Goal: Information Seeking & Learning: Learn about a topic

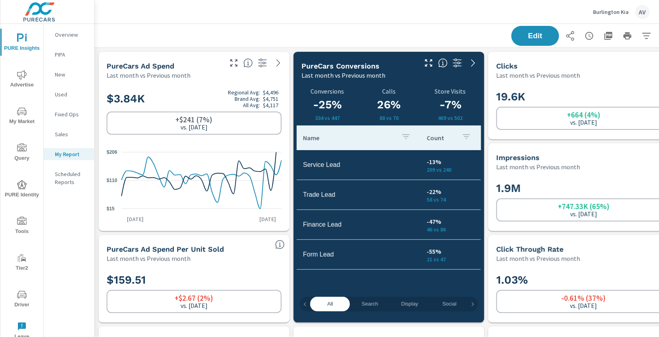
scroll to position [2671, 603]
click at [375, 30] on div "Edit" at bounding box center [389, 35] width 570 height 23
click at [23, 79] on icon "nav menu" at bounding box center [22, 75] width 10 height 10
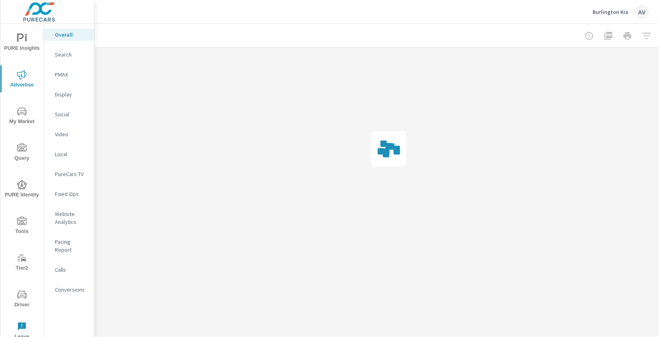
click at [62, 56] on p "Search" at bounding box center [71, 55] width 33 height 8
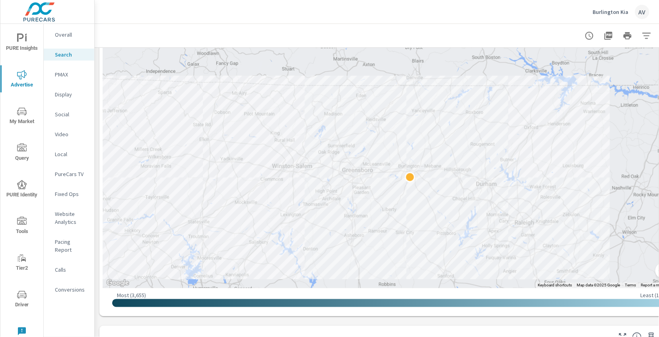
drag, startPoint x: 528, startPoint y: 189, endPoint x: 493, endPoint y: 204, distance: 37.8
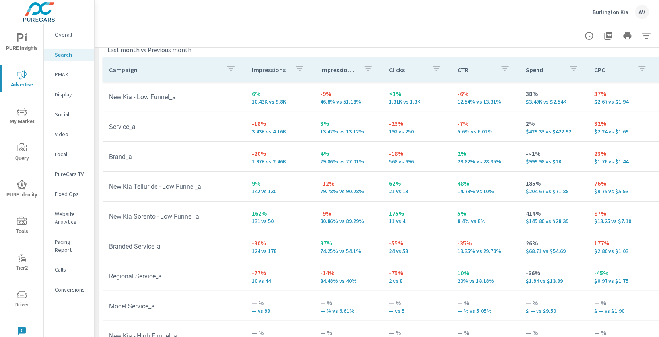
scroll to position [793, 0]
click at [58, 116] on p "Social" at bounding box center [71, 114] width 33 height 8
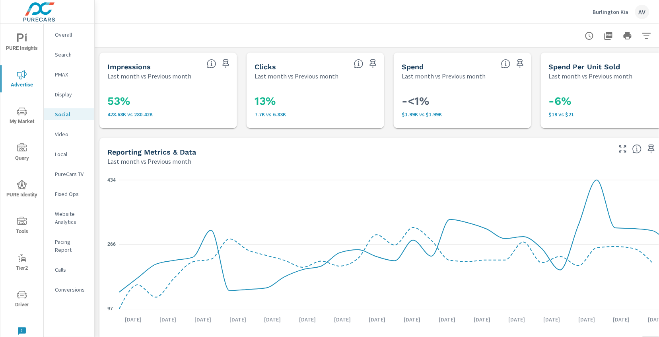
click at [99, 123] on div "53% 428.68K vs 280.42K" at bounding box center [168, 104] width 138 height 48
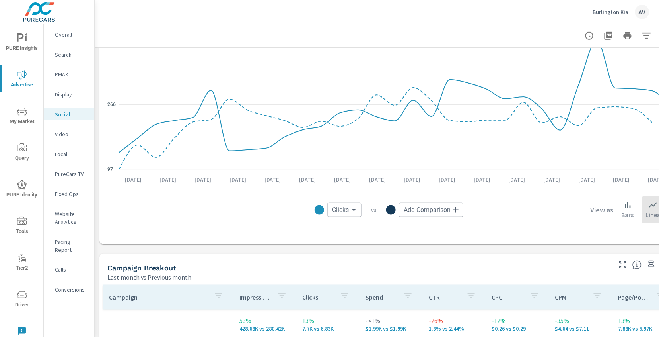
scroll to position [151, 0]
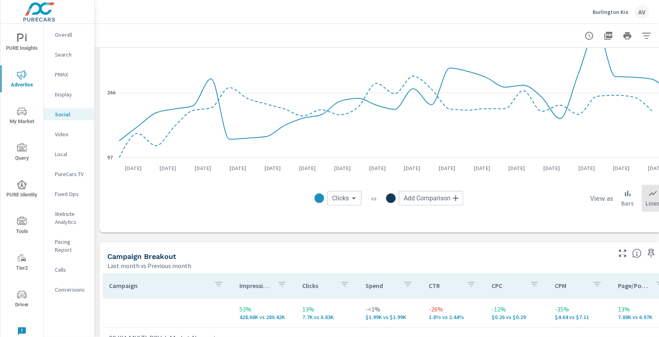
click at [352, 195] on body "PURE Insights Advertise My Market Query PURE Identity Tools Tier2 Driver Leave …" at bounding box center [329, 168] width 659 height 337
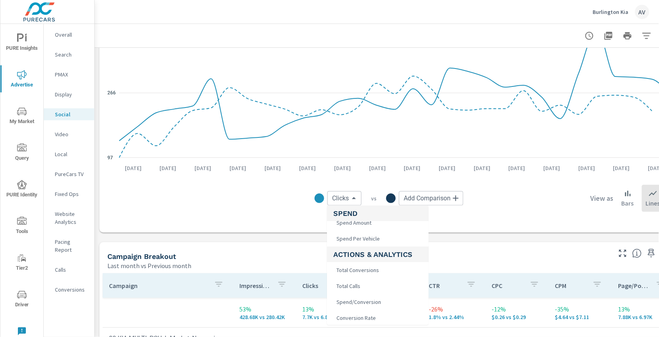
scroll to position [113, 0]
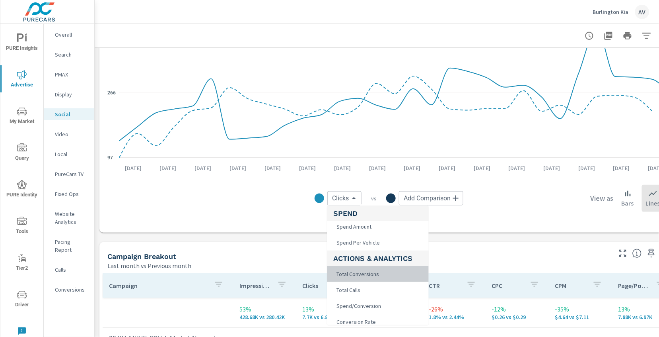
click at [398, 273] on li "Total Conversions" at bounding box center [378, 274] width 102 height 16
type input "Total Conversions"
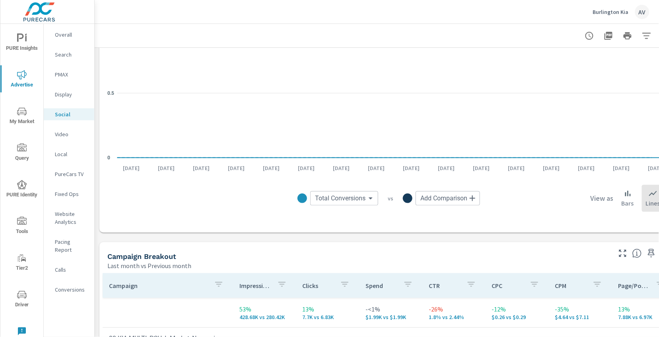
click at [358, 199] on body "PURE Insights Advertise My Market Query PURE Identity Tools Tier2 Driver Leave …" at bounding box center [329, 168] width 659 height 337
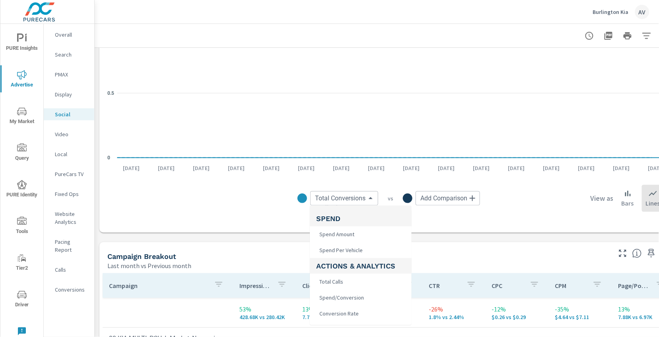
scroll to position [108, 0]
click at [262, 205] on div at bounding box center [329, 168] width 659 height 337
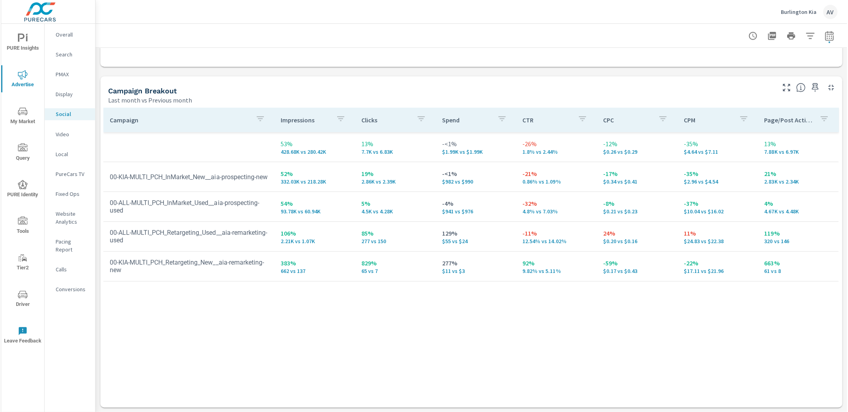
scroll to position [316, 0]
click at [254, 89] on div "Campaign Breakout" at bounding box center [441, 91] width 668 height 9
click at [247, 100] on div "Last month vs Previous month" at bounding box center [441, 101] width 668 height 10
click at [244, 90] on div "Campaign Breakout" at bounding box center [441, 91] width 668 height 9
click at [337, 88] on div "Campaign Breakout" at bounding box center [441, 91] width 668 height 9
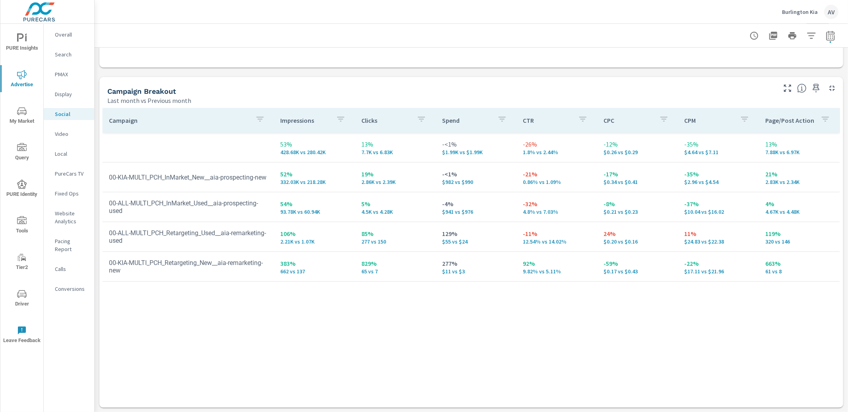
click at [230, 86] on div "Campaign Breakout Last month vs Previous month" at bounding box center [438, 91] width 679 height 28
drag, startPoint x: 482, startPoint y: 81, endPoint x: 478, endPoint y: 79, distance: 5.0
click at [483, 82] on div "Campaign Breakout Last month vs Previous month" at bounding box center [438, 91] width 679 height 28
click at [63, 95] on p "Display" at bounding box center [71, 94] width 33 height 8
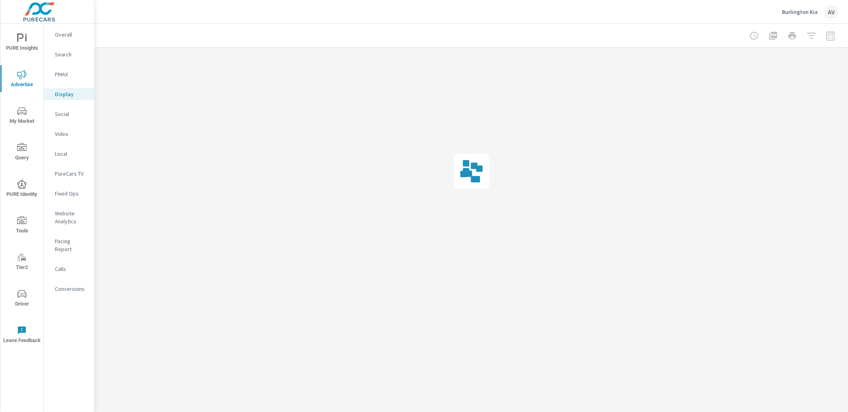
click at [64, 34] on p "Overall" at bounding box center [71, 35] width 33 height 8
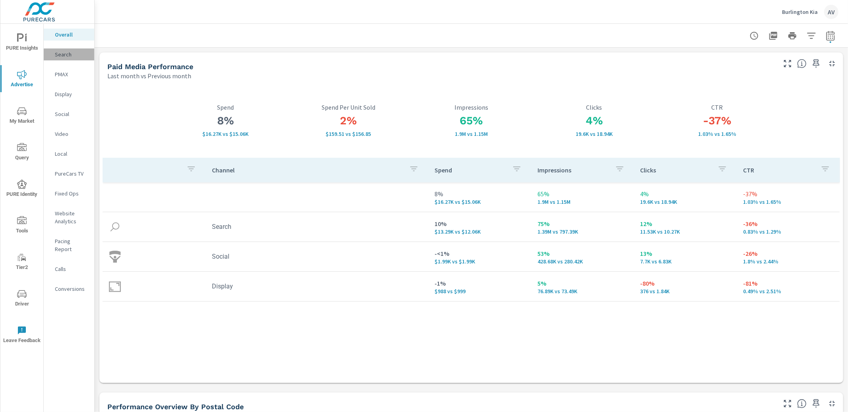
click at [53, 54] on div "Search" at bounding box center [69, 55] width 51 height 12
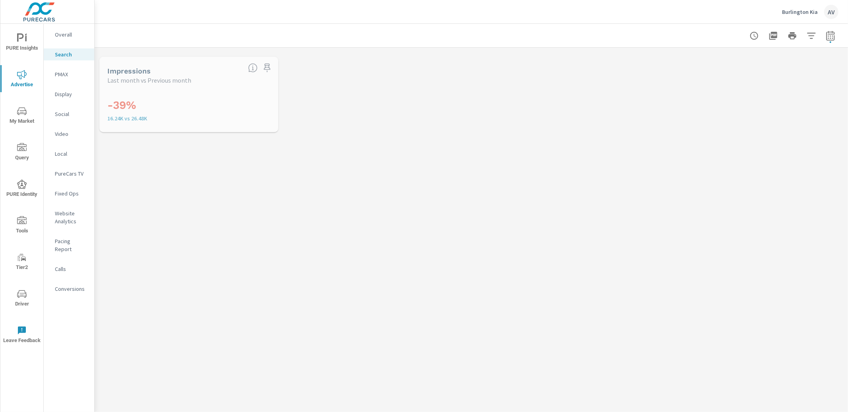
scroll to position [30, 0]
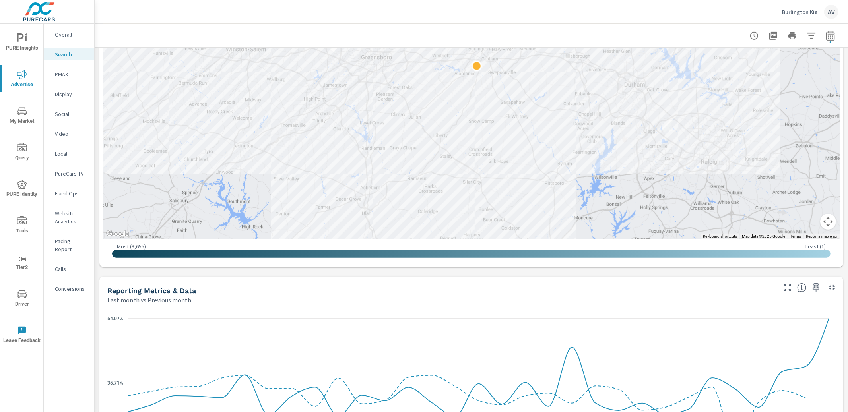
scroll to position [304, 0]
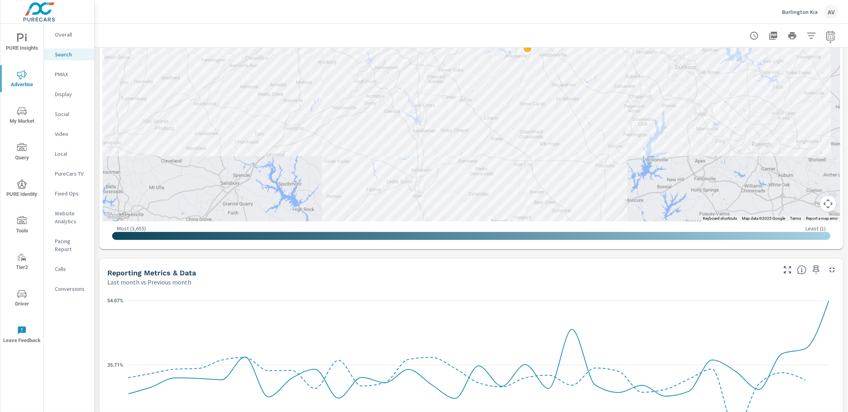
drag, startPoint x: 611, startPoint y: 119, endPoint x: 664, endPoint y: 120, distance: 52.5
click at [98, 200] on div "Impressions Last month vs Previous month -39% 16.24K vs 26.48K Clicks Last mont…" at bounding box center [472, 296] width 754 height 1107
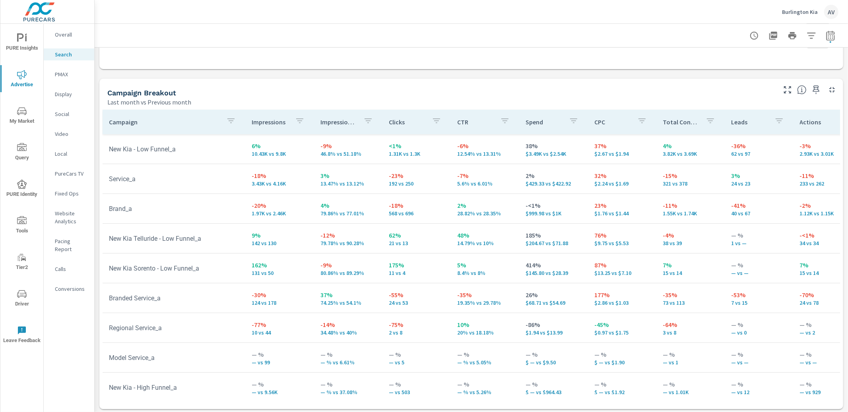
scroll to position [741, 0]
click at [331, 236] on p "-12%" at bounding box center [349, 234] width 56 height 10
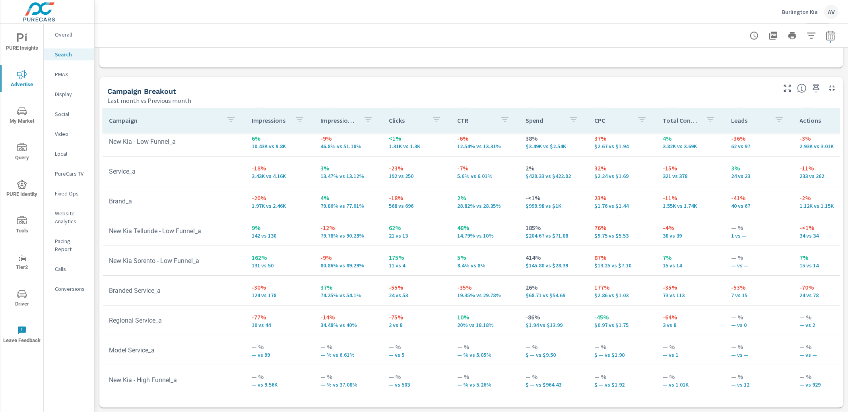
scroll to position [45, 0]
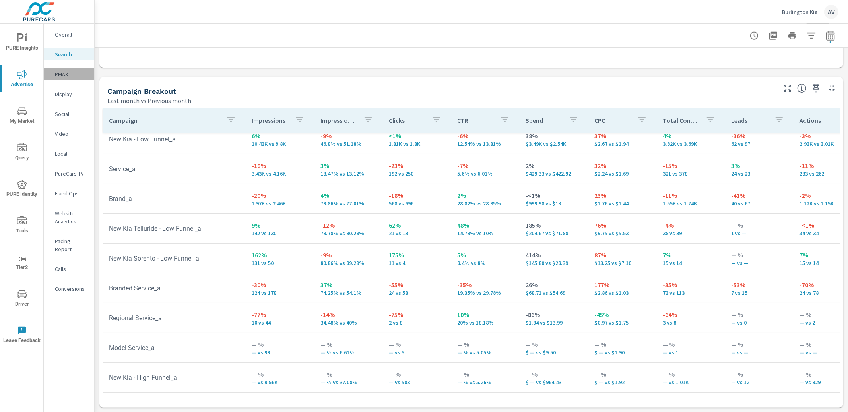
click at [72, 74] on p "PMAX" at bounding box center [71, 74] width 33 height 8
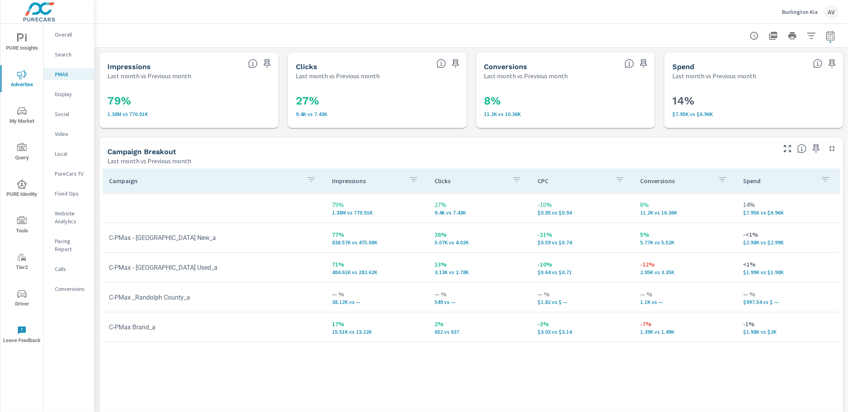
click at [668, 35] on icon "button" at bounding box center [831, 36] width 10 height 10
select select "Last month"
select select "Previous month"
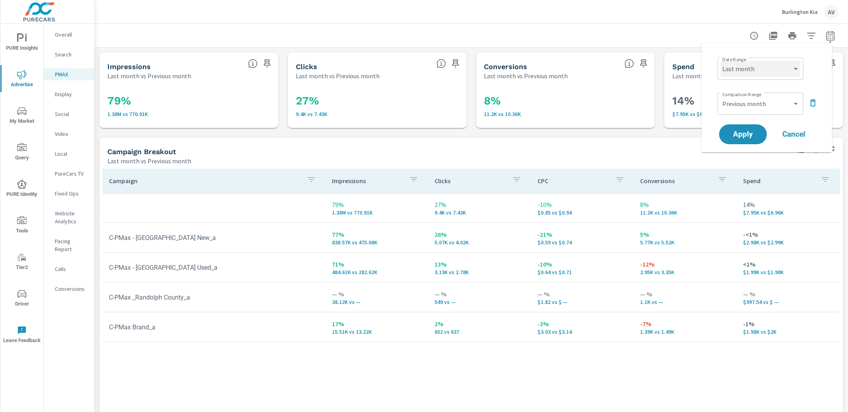
click at [668, 68] on select "Custom [DATE] Last week Last 7 days Last 14 days Last 30 days Last 45 days Last…" at bounding box center [761, 69] width 80 height 16
select select "Month to date"
click at [668, 102] on select "Custom Previous period Previous month Previous year" at bounding box center [761, 104] width 80 height 16
click at [668, 101] on select "Custom Previous period Previous month Previous year" at bounding box center [761, 104] width 80 height 16
select select "Previous month"
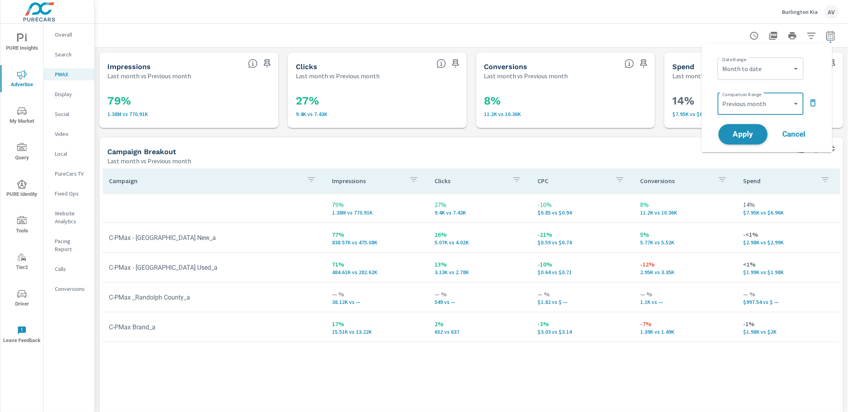
click at [668, 138] on span "Apply" at bounding box center [743, 135] width 33 height 8
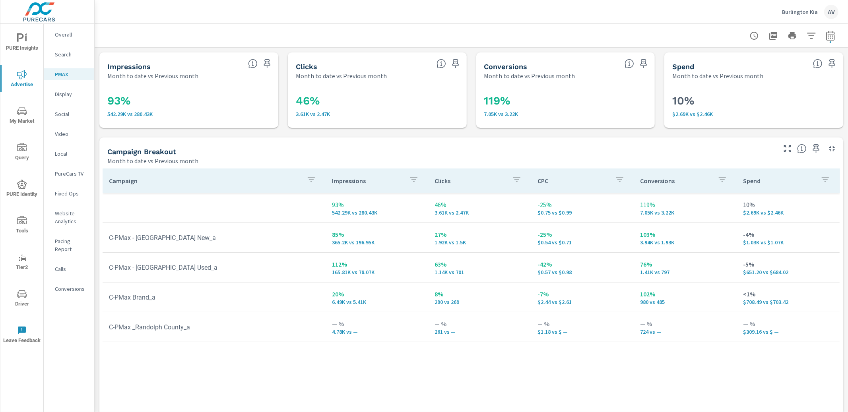
click at [308, 147] on div "Campaign Breakout" at bounding box center [441, 151] width 668 height 9
click at [668, 35] on button "button" at bounding box center [831, 36] width 16 height 16
select select "Month to date"
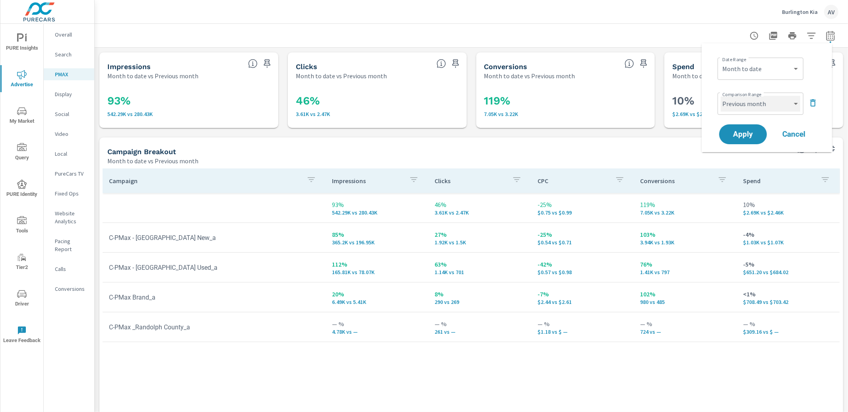
click at [668, 105] on select "Custom Previous period Previous month Previous year" at bounding box center [761, 104] width 80 height 16
select select "Previous period"
click at [668, 142] on button "Apply" at bounding box center [743, 134] width 49 height 21
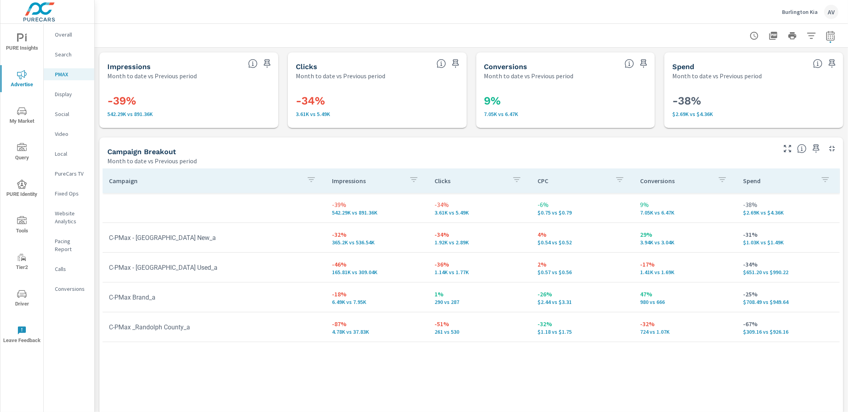
click at [459, 157] on div "Month to date vs Previous period" at bounding box center [441, 161] width 668 height 10
click at [668, 40] on icon "button" at bounding box center [831, 36] width 8 height 10
select select "Month to date"
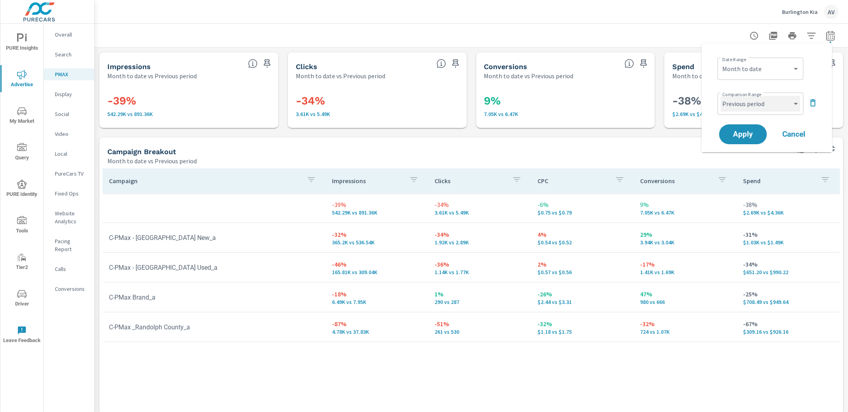
click at [668, 105] on select "Custom Previous period Previous month Previous year" at bounding box center [761, 104] width 80 height 16
select select "Previous month"
click at [668, 137] on span "Apply" at bounding box center [743, 135] width 33 height 8
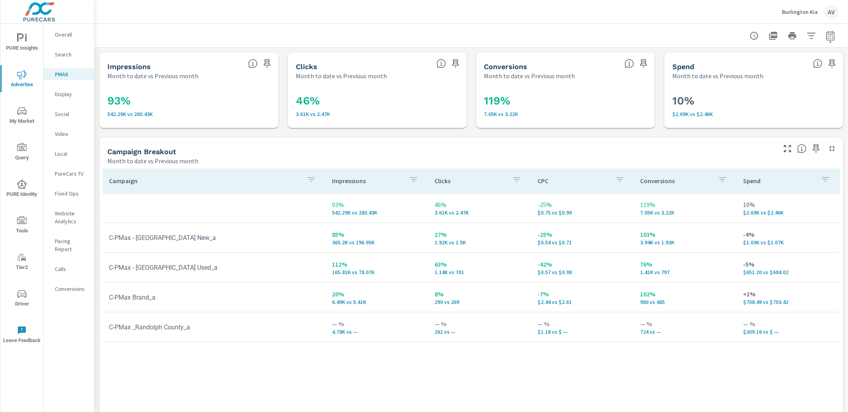
click at [278, 70] on div "Impressions Month to date vs Previous month 93% 542.29K vs 280.43K Clicks Month…" at bounding box center [472, 261] width 754 height 426
click at [64, 96] on p "Display" at bounding box center [71, 94] width 33 height 8
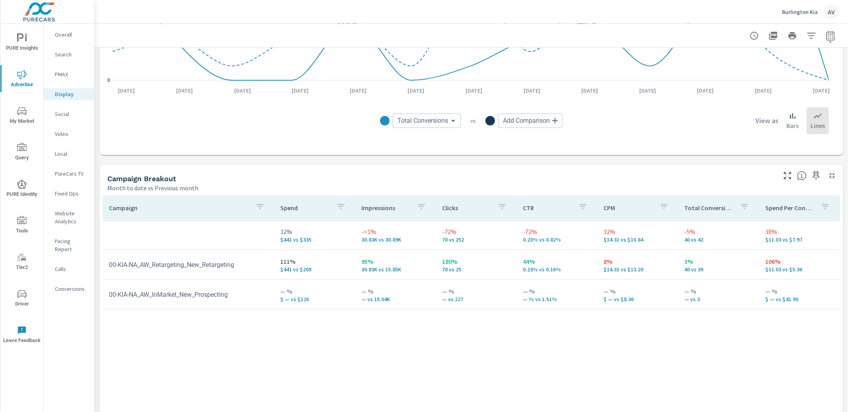
scroll to position [237, 0]
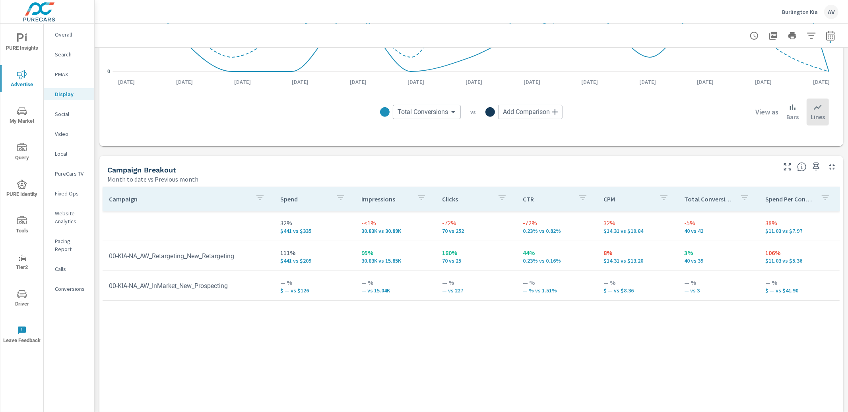
click at [460, 258] on p "70 vs 25" at bounding box center [476, 261] width 68 height 6
click at [668, 37] on icon "button" at bounding box center [831, 36] width 10 height 10
select select "Month to date"
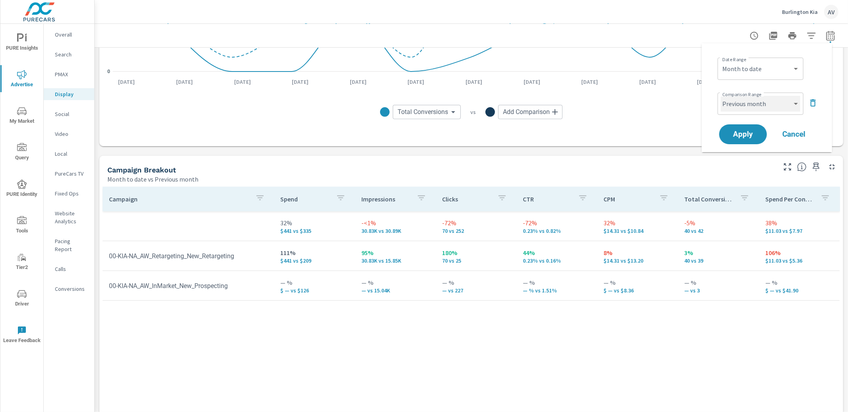
click at [668, 108] on select "Custom Previous period Previous month Previous year" at bounding box center [761, 104] width 80 height 16
select select "Previous period"
click at [668, 135] on span "Apply" at bounding box center [743, 135] width 33 height 8
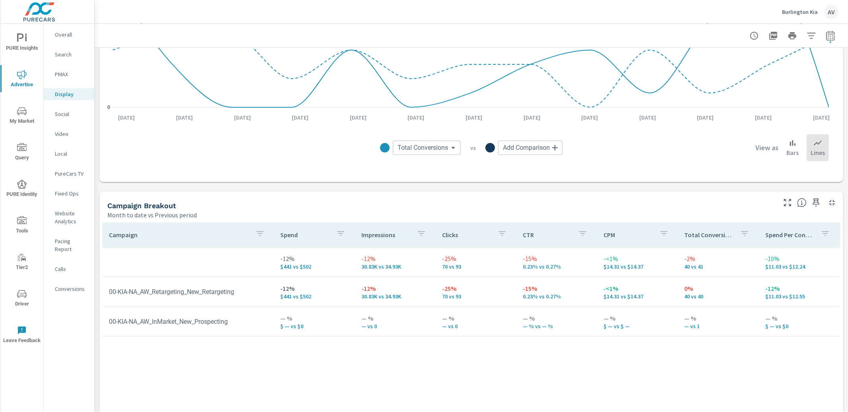
scroll to position [195, 0]
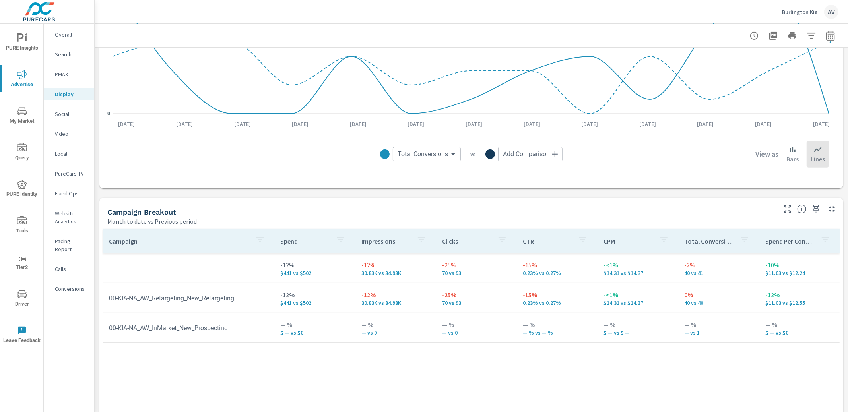
click at [656, 220] on div "Month to date vs Previous period" at bounding box center [441, 222] width 668 height 10
click at [61, 36] on p "Overall" at bounding box center [71, 35] width 33 height 8
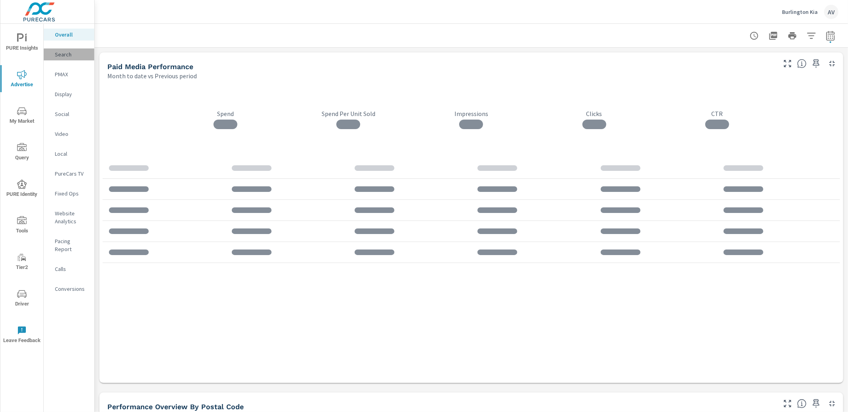
click at [54, 56] on div "Search" at bounding box center [69, 55] width 51 height 12
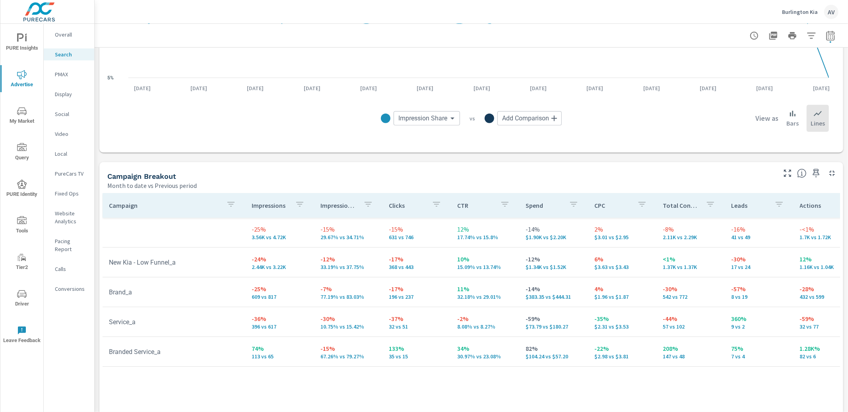
scroll to position [684, 0]
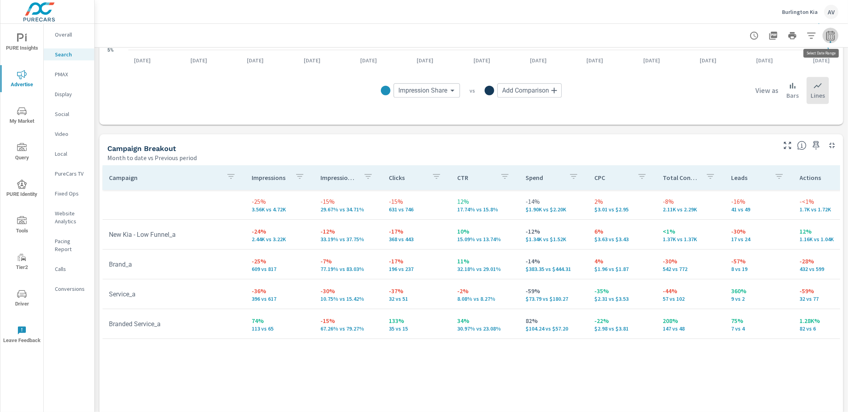
click at [668, 43] on span "button" at bounding box center [831, 42] width 2 height 2
select select "Month to date"
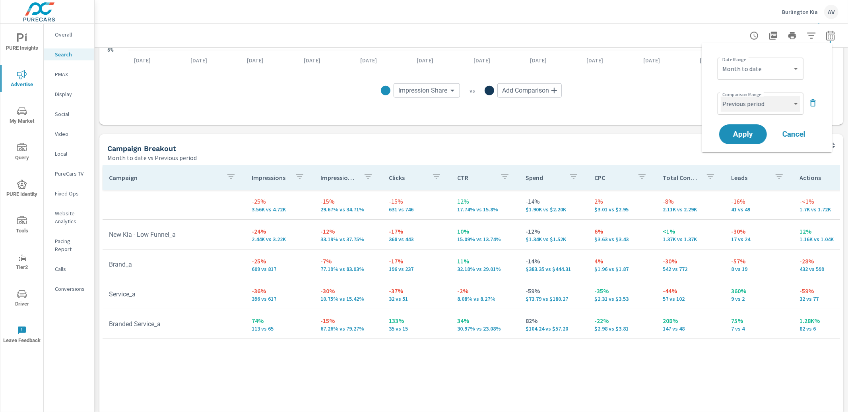
click at [668, 99] on select "Custom Previous period Previous month Previous year" at bounding box center [761, 104] width 80 height 16
select select "Previous month"
click at [668, 135] on span "Apply" at bounding box center [743, 135] width 33 height 8
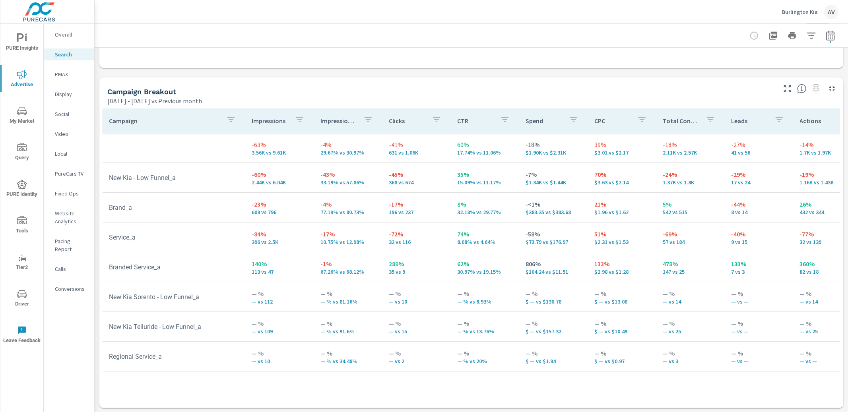
scroll to position [741, 0]
click at [101, 84] on div "Campaign Breakout Aug 01, 2025 - Aug 13, 2025 vs Previous month" at bounding box center [438, 91] width 679 height 28
click at [58, 73] on p "PMAX" at bounding box center [71, 74] width 33 height 8
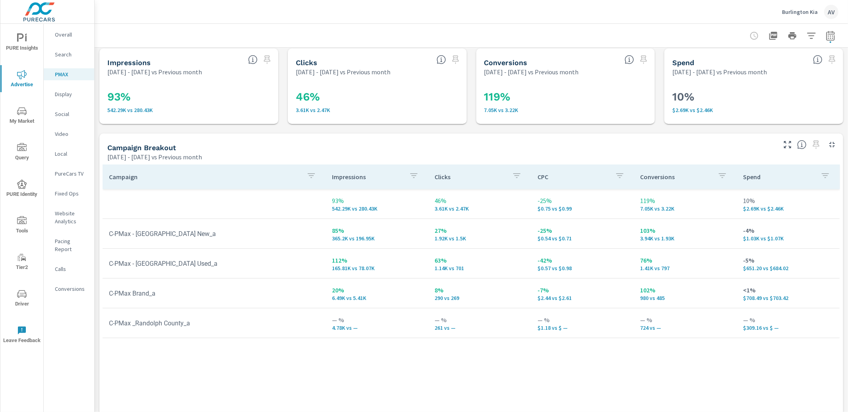
scroll to position [6, 0]
click at [379, 154] on div "Aug 01, 2025 - Aug 13, 2025 vs Previous month" at bounding box center [441, 156] width 668 height 10
click at [341, 143] on div "Campaign Breakout" at bounding box center [441, 146] width 668 height 9
click at [163, 33] on div at bounding box center [471, 35] width 735 height 23
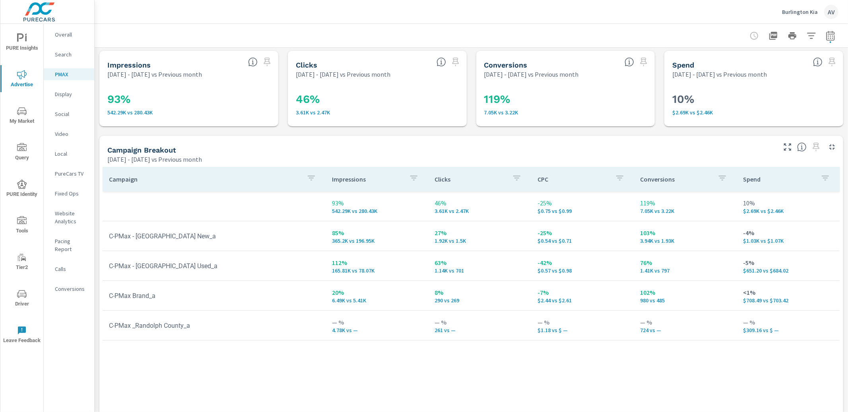
scroll to position [0, 0]
click at [29, 43] on span "PURE Insights" at bounding box center [22, 42] width 38 height 19
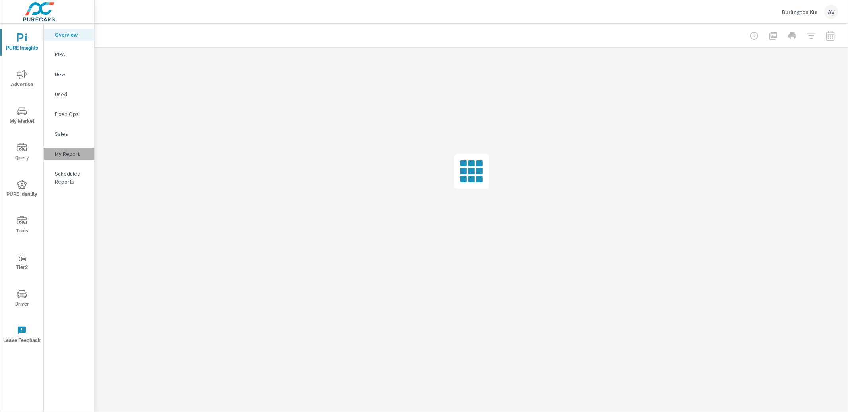
click at [66, 154] on p "My Report" at bounding box center [71, 154] width 33 height 8
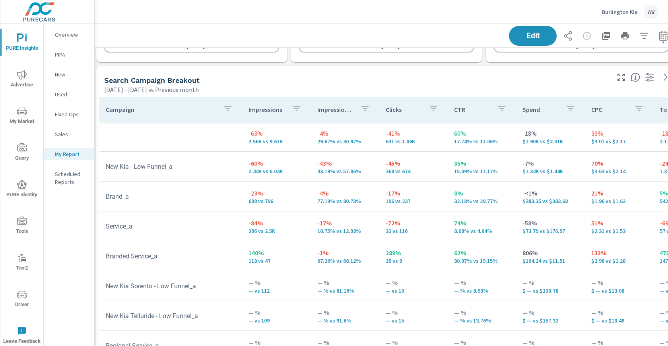
scroll to position [352, 0]
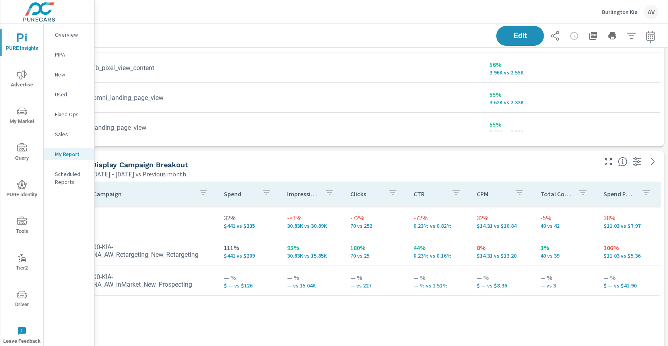
scroll to position [1091, 21]
click at [647, 33] on icon "button" at bounding box center [651, 36] width 10 height 10
select select "Previous month"
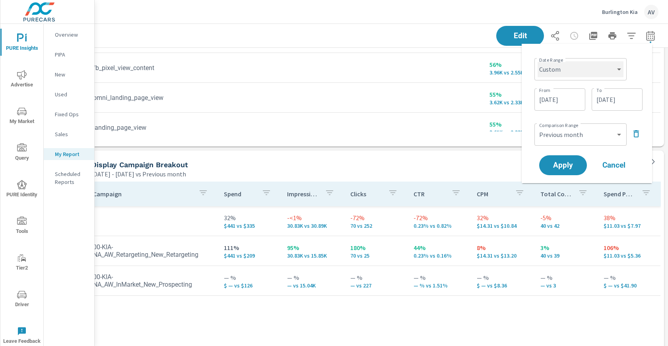
click at [599, 69] on select "Custom [DATE] Last week Last 7 days Last 14 days Last 30 days Last 45 days Last…" at bounding box center [581, 69] width 86 height 16
select select "Last month"
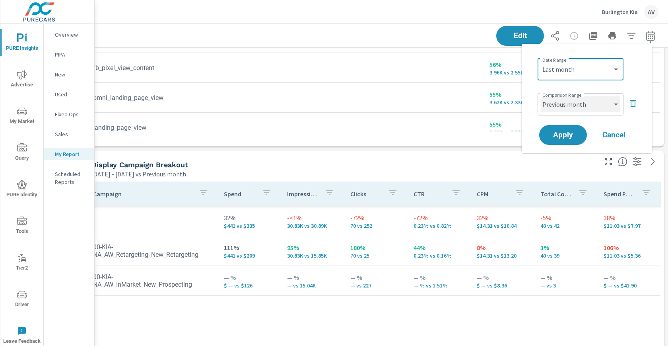
click at [591, 105] on select "Custom Previous period Previous month Previous year" at bounding box center [581, 104] width 80 height 16
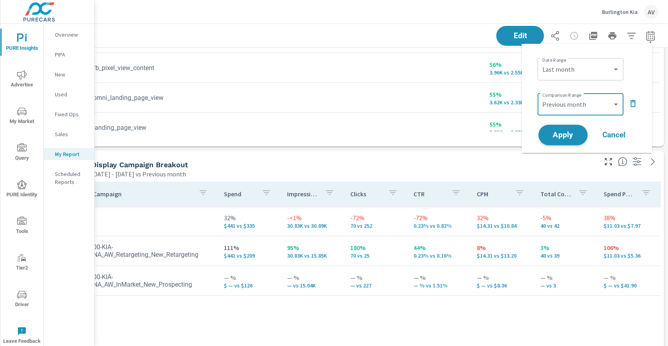
click at [571, 132] on span "Apply" at bounding box center [563, 135] width 33 height 8
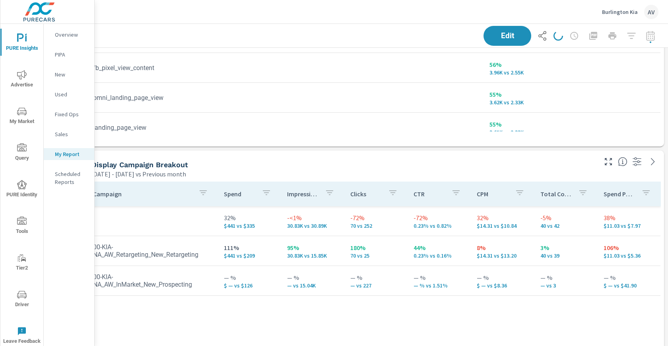
scroll to position [0, 15]
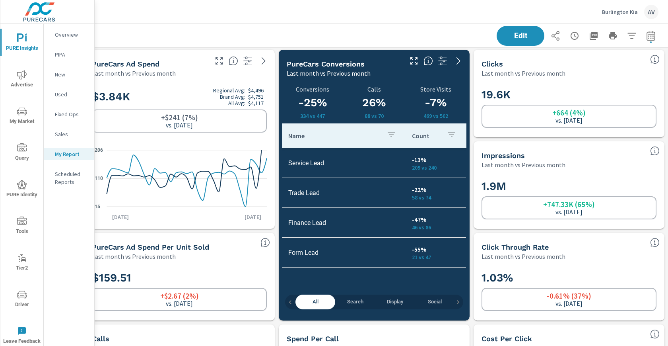
scroll to position [0, 15]
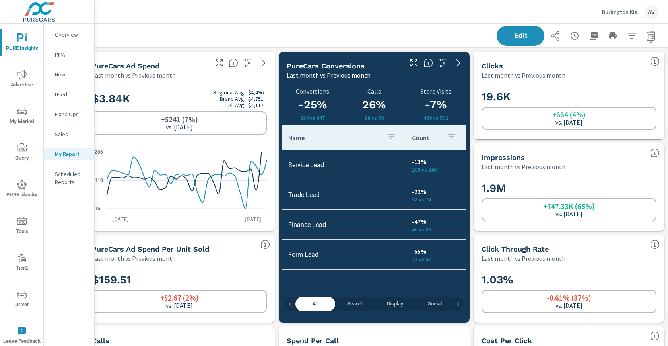
click at [574, 298] on h6 "-0.61% (37%)" at bounding box center [569, 298] width 45 height 8
click at [554, 260] on p "Last month vs Previous month" at bounding box center [524, 258] width 84 height 10
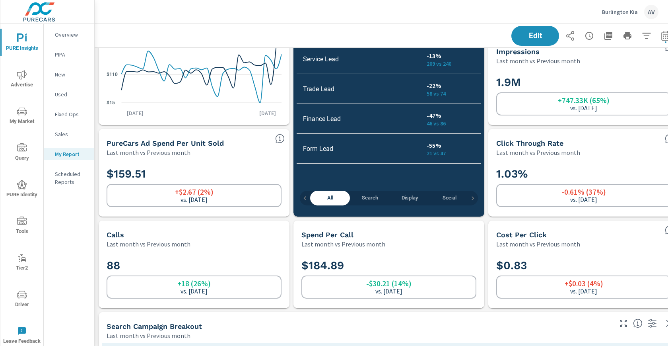
scroll to position [106, 0]
drag, startPoint x: 352, startPoint y: 263, endPoint x: 303, endPoint y: 263, distance: 48.1
click at [303, 263] on h2 "$184.89" at bounding box center [389, 265] width 175 height 14
copy h2 "$184.89"
drag, startPoint x: 407, startPoint y: 283, endPoint x: 373, endPoint y: 283, distance: 33.4
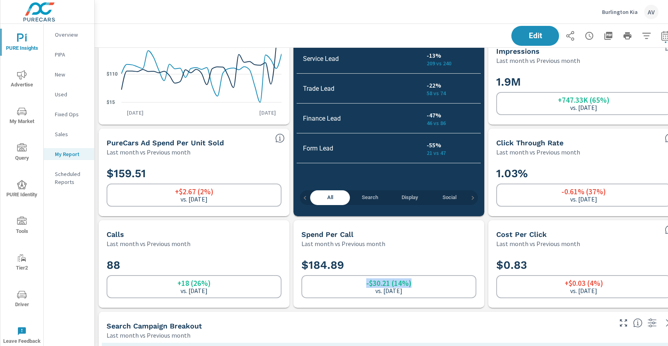
click at [366, 283] on div "-$30.21 (14%) vs. Jun 2025" at bounding box center [389, 286] width 175 height 23
click at [388, 283] on h6 "-$30.21 (14%)" at bounding box center [388, 283] width 45 height 8
drag, startPoint x: 391, startPoint y: 282, endPoint x: 367, endPoint y: 284, distance: 23.9
click at [367, 284] on h6 "-$30.21 (14%)" at bounding box center [388, 283] width 45 height 8
copy h6 "-$30.21"
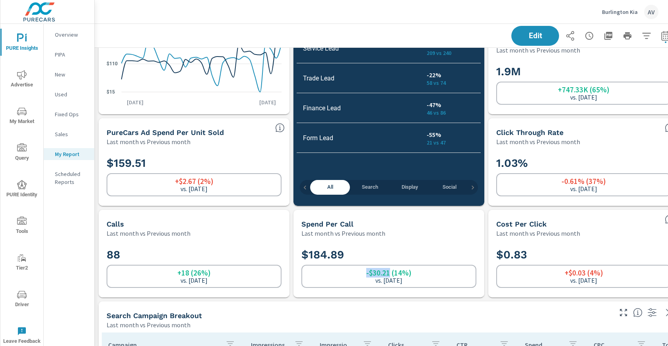
scroll to position [120, 0]
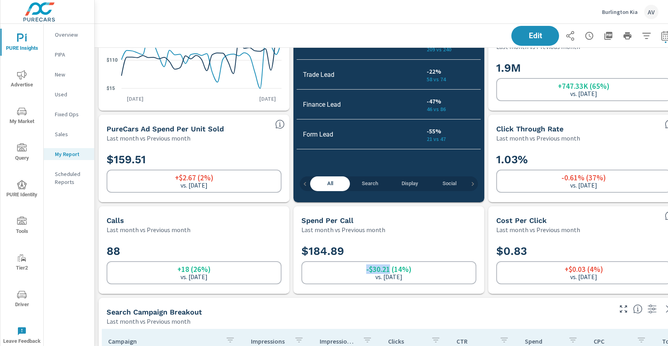
click at [56, 110] on p "Fixed Ops" at bounding box center [71, 114] width 33 height 8
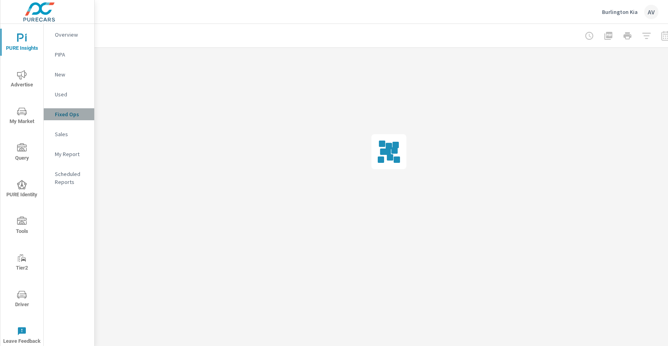
click at [56, 110] on p "Fixed Ops" at bounding box center [71, 114] width 33 height 8
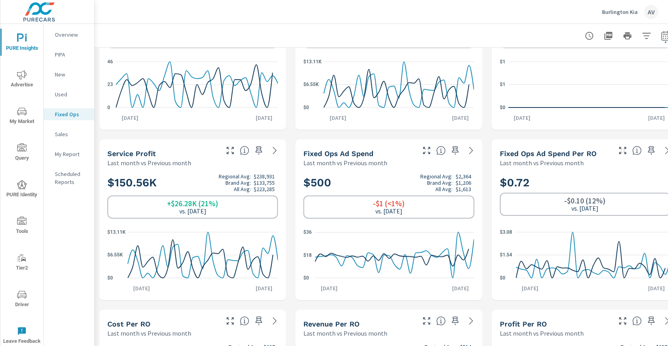
scroll to position [88, 0]
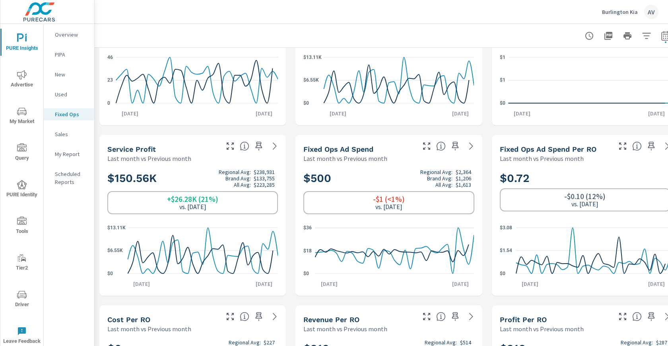
click at [553, 181] on h2 "$0.72" at bounding box center [585, 178] width 171 height 14
click at [654, 144] on icon "button" at bounding box center [652, 146] width 10 height 10
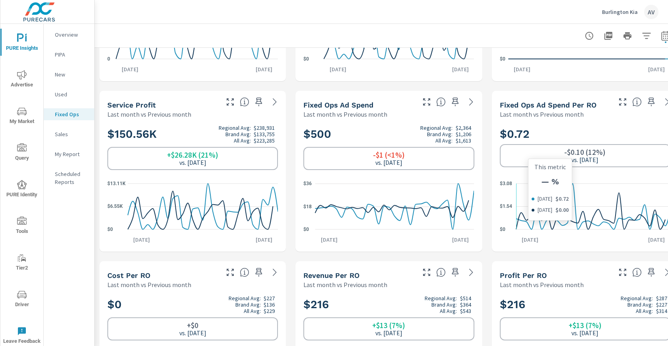
scroll to position [129, 0]
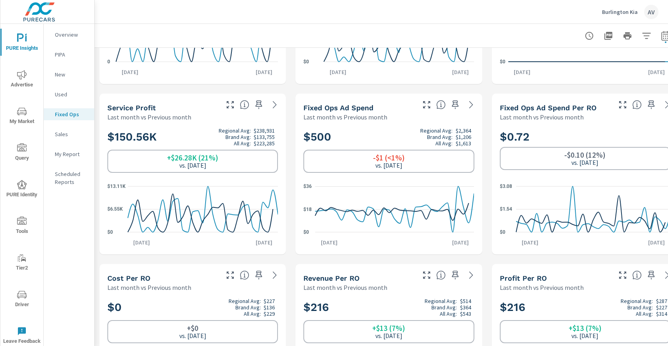
click at [484, 117] on div "Repair Orders Last month vs Previous month 696 Regional Avg: 833 Brand Avg: 589…" at bounding box center [389, 173] width 589 height 511
click at [531, 139] on h2 "$0.72" at bounding box center [585, 137] width 171 height 14
drag, startPoint x: 529, startPoint y: 136, endPoint x: 498, endPoint y: 140, distance: 31.3
click at [498, 140] on div "$0.72 -$0.10 (12%) vs. Jun 2025 $0 $1.54 $3.08 Jul 1st Jul 31st" at bounding box center [585, 187] width 180 height 126
copy h2 "$0.72"
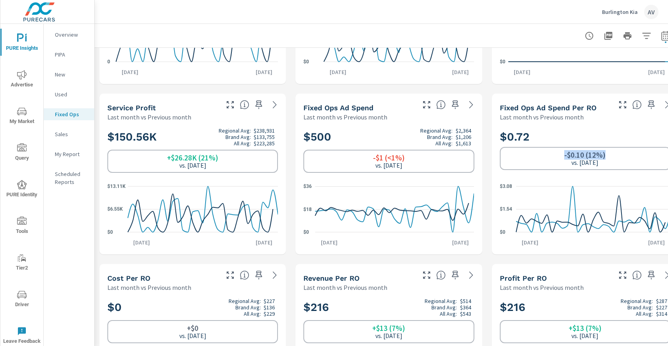
drag, startPoint x: 607, startPoint y: 155, endPoint x: 564, endPoint y: 157, distance: 42.6
click at [564, 157] on div "-$0.10 (12%) vs. Jun 2025" at bounding box center [585, 158] width 171 height 23
click at [611, 163] on div "-$0.10 (12%) vs. Jun 2025" at bounding box center [585, 158] width 171 height 23
click at [18, 72] on icon "nav menu" at bounding box center [22, 75] width 10 height 10
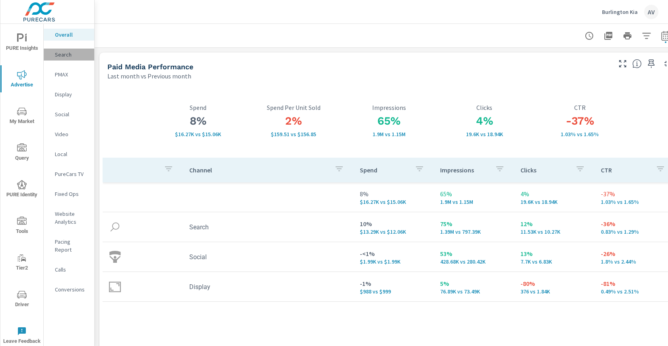
click at [69, 59] on div "Search" at bounding box center [69, 55] width 51 height 12
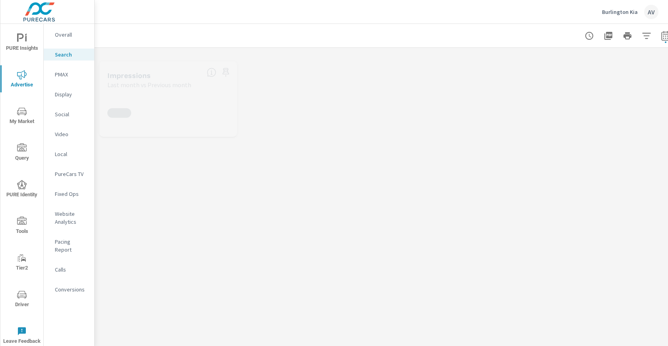
scroll to position [30, 0]
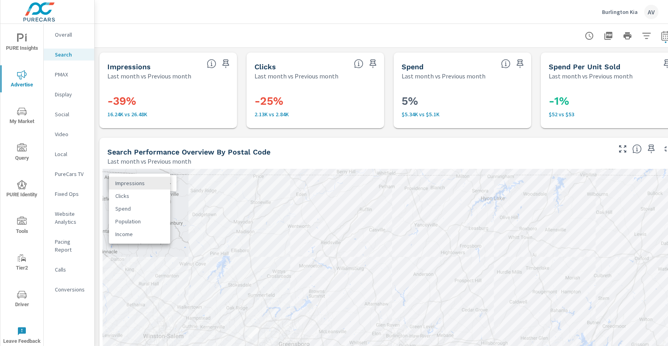
click at [128, 183] on body "PURE Insights Advertise My Market Query PURE Identity Tools Tier2 Driver Leave …" at bounding box center [334, 173] width 668 height 346
click at [99, 161] on div at bounding box center [334, 173] width 668 height 346
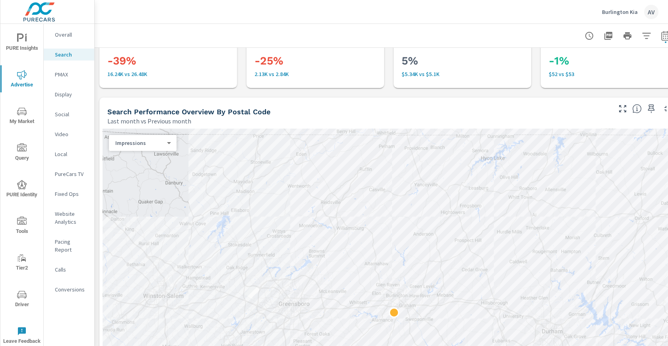
scroll to position [56, 0]
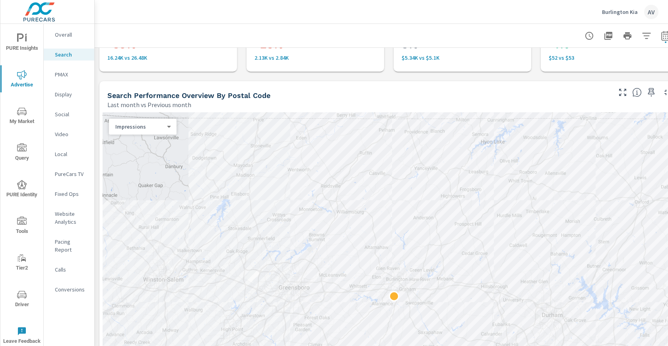
click at [26, 41] on icon "nav menu" at bounding box center [22, 38] width 10 height 10
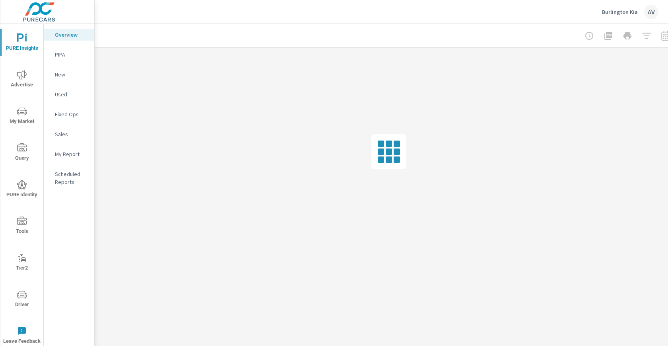
click at [66, 154] on p "My Report" at bounding box center [71, 154] width 33 height 8
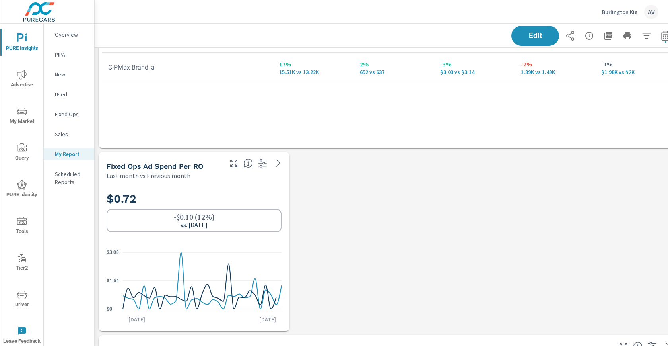
scroll to position [908, 0]
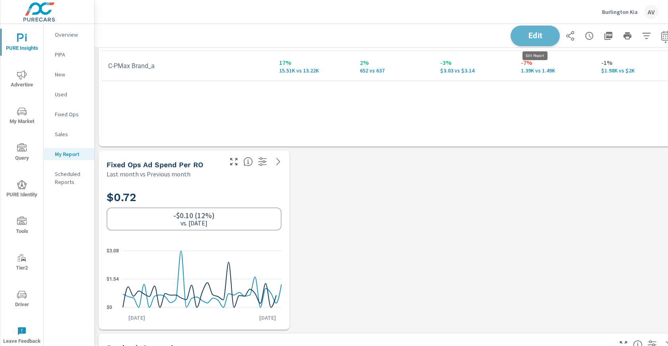
click at [531, 37] on span "Edit" at bounding box center [535, 36] width 33 height 8
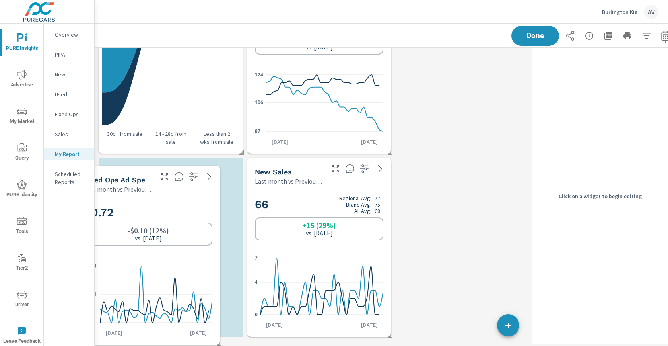
scroll to position [4, 4]
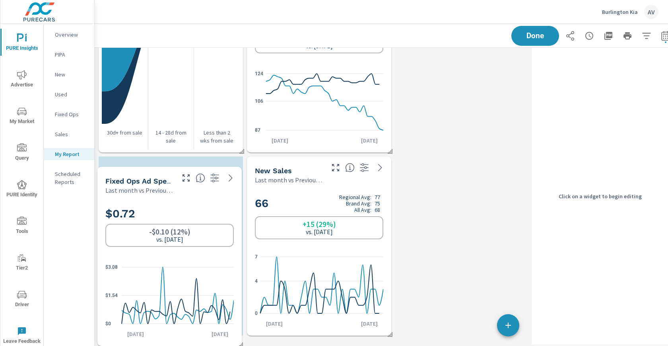
drag, startPoint x: 160, startPoint y: 158, endPoint x: 160, endPoint y: 173, distance: 15.1
click at [159, 174] on div "Fixed Ops Ad Spend Per RO Last month vs Previous month" at bounding box center [136, 181] width 79 height 28
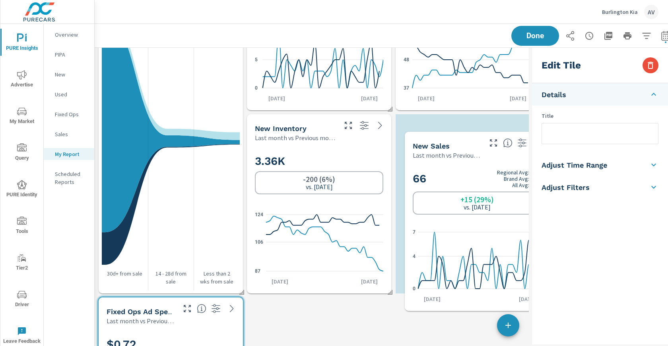
drag, startPoint x: 311, startPoint y: 305, endPoint x: 467, endPoint y: 131, distance: 233.2
click at [467, 132] on div "New Sales Last month vs Previous month" at bounding box center [444, 146] width 79 height 28
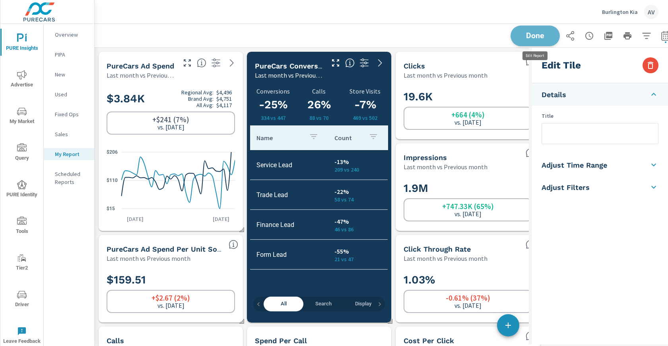
click at [533, 37] on span "Done" at bounding box center [535, 36] width 33 height 8
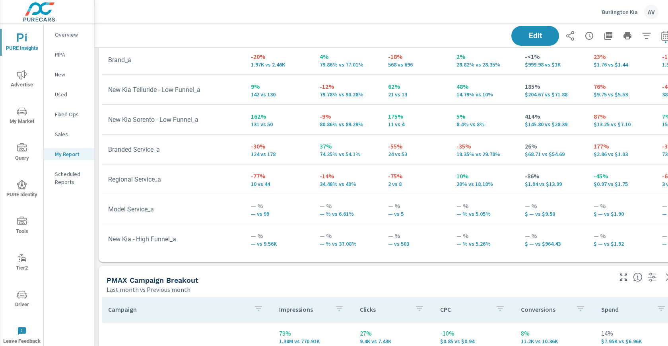
click at [20, 117] on span "My Market" at bounding box center [22, 116] width 38 height 19
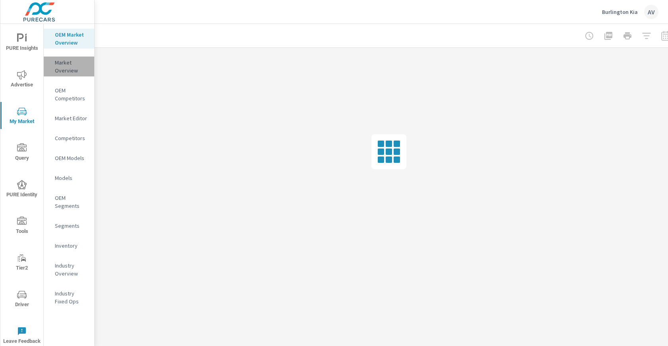
click at [65, 69] on p "Market Overview" at bounding box center [71, 66] width 33 height 16
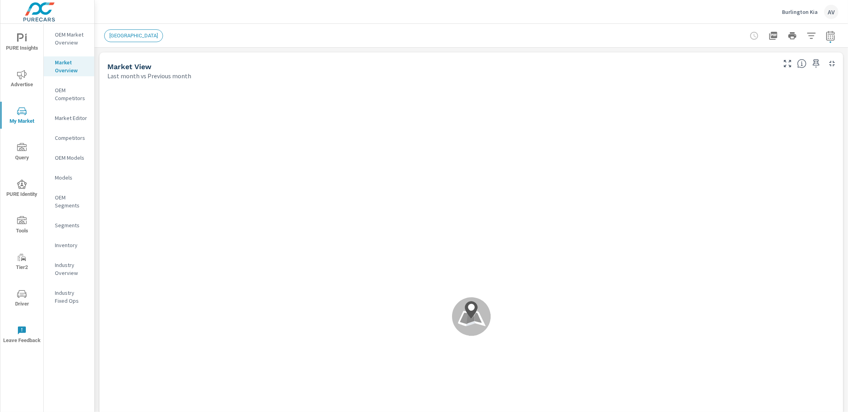
click at [807, 38] on icon "button" at bounding box center [812, 36] width 10 height 10
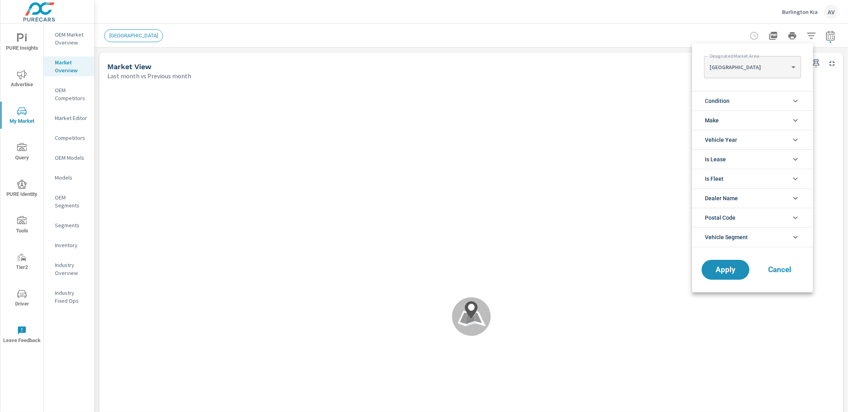
scroll to position [0, 0]
click at [60, 45] on div at bounding box center [424, 206] width 848 height 412
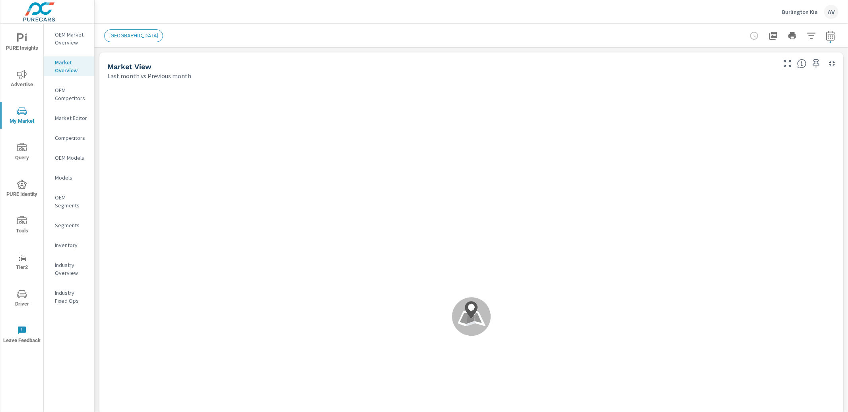
scroll to position [62, 0]
click at [62, 42] on div "Designated Market Area LOS ANGELES LOS ANGELES ​ Condition Used Make Toyota Hon…" at bounding box center [424, 206] width 848 height 412
click at [62, 41] on p "OEM Market Overview" at bounding box center [71, 39] width 33 height 16
click at [807, 38] on icon "button" at bounding box center [812, 36] width 10 height 10
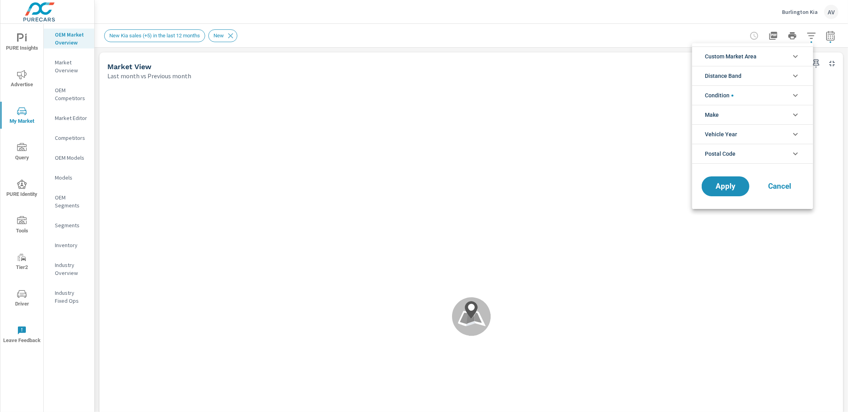
click at [764, 57] on li "Custom Market Area" at bounding box center [753, 56] width 121 height 19
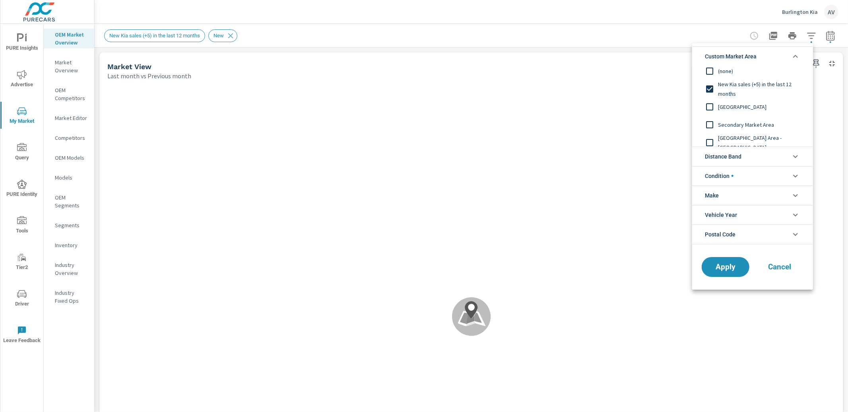
scroll to position [10, 0]
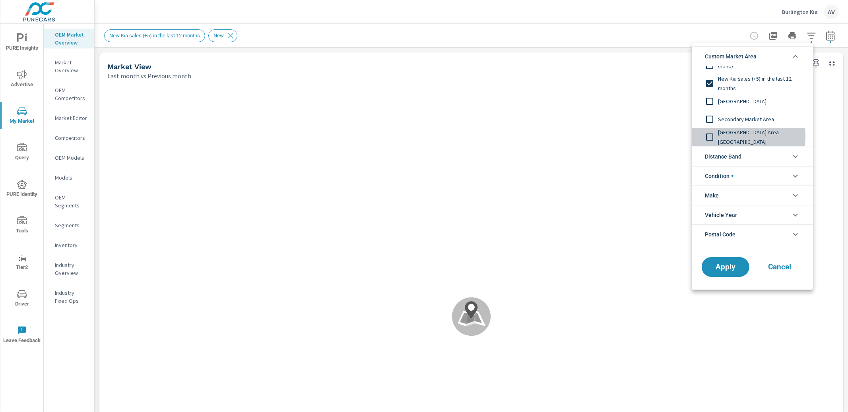
click at [712, 136] on input "filter options" at bounding box center [710, 137] width 17 height 17
click at [731, 272] on button "Apply" at bounding box center [725, 267] width 49 height 21
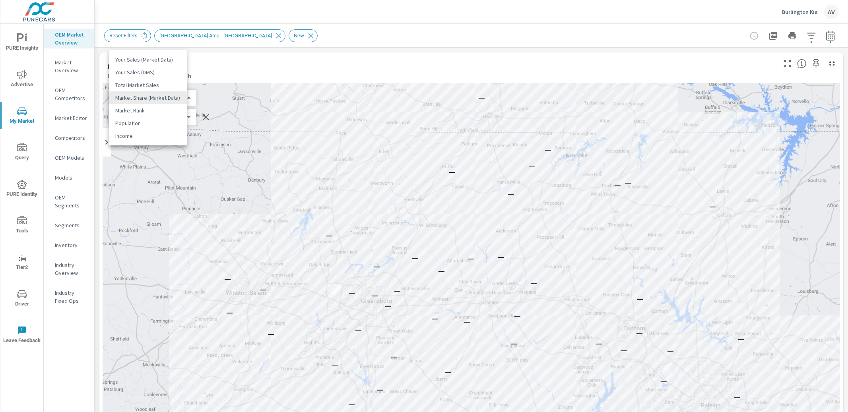
click at [179, 97] on body "PURE Insights Advertise My Market Query PURE Identity Tools Tier2 Driver Leave …" at bounding box center [424, 206] width 848 height 412
click at [162, 70] on li "Your Sales (DMS)" at bounding box center [148, 72] width 78 height 13
click at [151, 117] on body "PURE Insights Advertise My Market Query PURE Identity Tools Tier2 Driver Leave …" at bounding box center [424, 206] width 848 height 412
click at [151, 117] on li "Market Rank" at bounding box center [148, 117] width 78 height 13
click at [155, 101] on body "PURE Insights Advertise My Market Query PURE Identity Tools Tier2 Driver Leave …" at bounding box center [424, 206] width 848 height 412
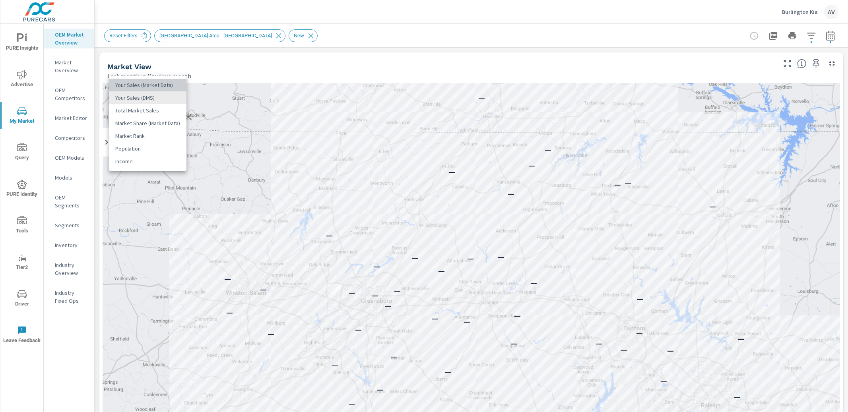
click at [155, 87] on li "Your Sales (Market Data)" at bounding box center [148, 85] width 78 height 13
click at [157, 99] on body "PURE Insights Advertise My Market Query PURE Identity Tools Tier2 Driver Leave …" at bounding box center [424, 206] width 848 height 412
click at [157, 111] on li "Your Sales (DMS)" at bounding box center [148, 110] width 78 height 13
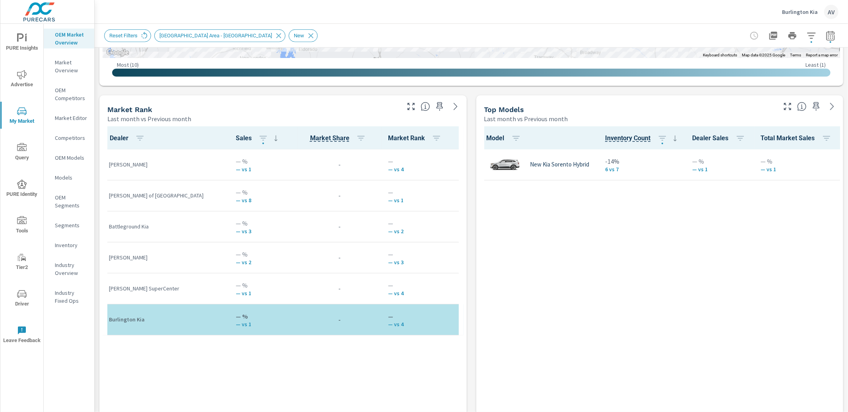
scroll to position [472, 0]
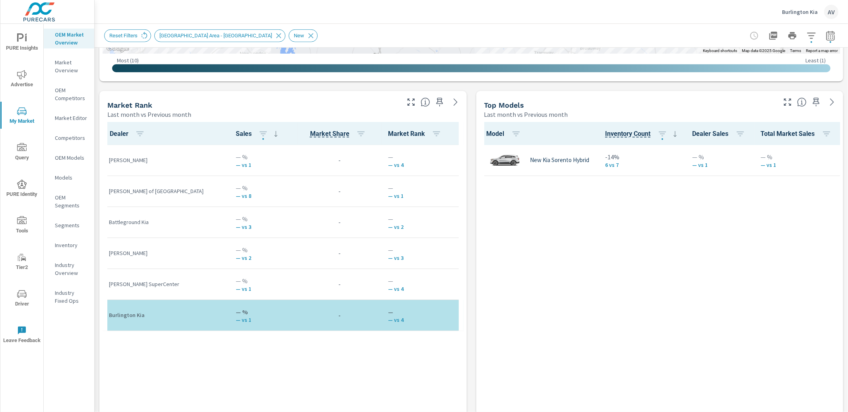
click at [465, 200] on div "Market View Last month vs Previous month ← Move left → Move right ↑ Move up ↓ M…" at bounding box center [472, 257] width 754 height 1362
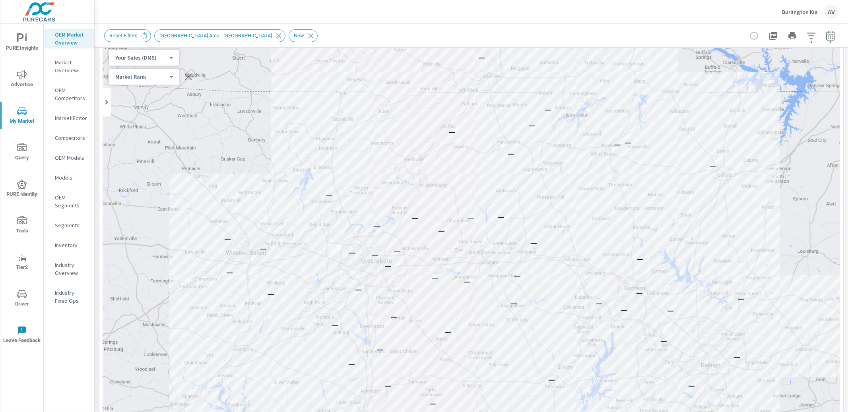
scroll to position [0, 0]
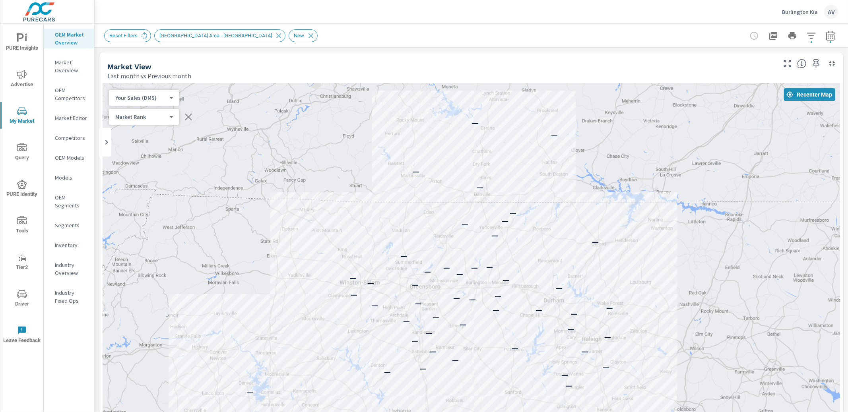
click at [360, 69] on div "Market View" at bounding box center [441, 66] width 668 height 9
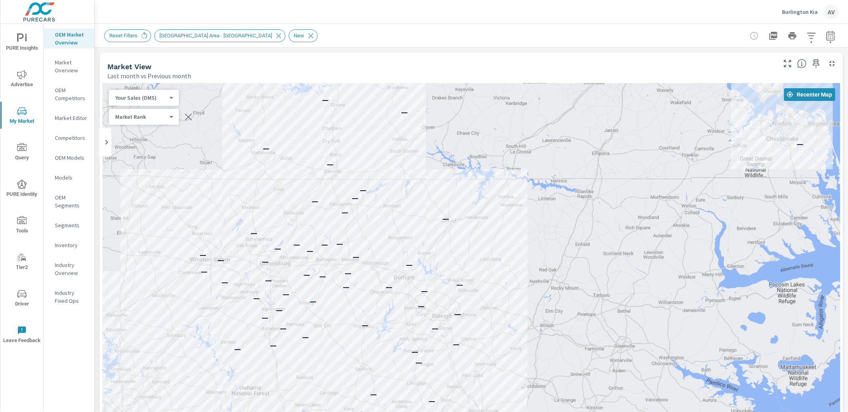
drag, startPoint x: 525, startPoint y: 246, endPoint x: 591, endPoint y: 230, distance: 67.5
click at [590, 230] on div "— — — — — — — — — — — — — — — — — — — — — — — — — — — — — — — — — — — — — — — —…" at bounding box center [472, 305] width 738 height 442
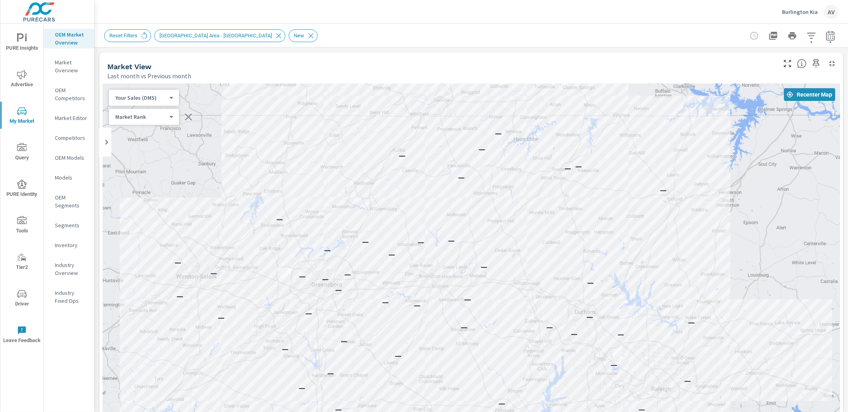
drag, startPoint x: 555, startPoint y: 240, endPoint x: 819, endPoint y: 243, distance: 263.7
click at [819, 243] on div "— — — — — — — — — — — — — — — — — — — — — — — — — — — — — — — — — — — — — — — —…" at bounding box center [472, 305] width 738 height 442
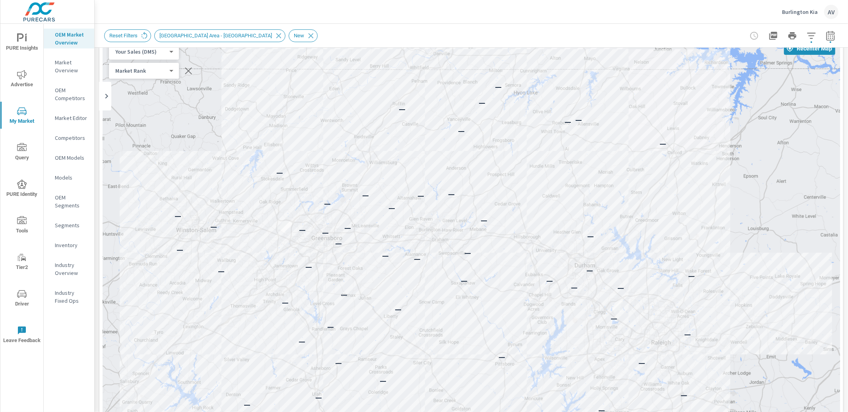
scroll to position [48, 0]
click at [187, 69] on icon "button" at bounding box center [189, 69] width 10 height 10
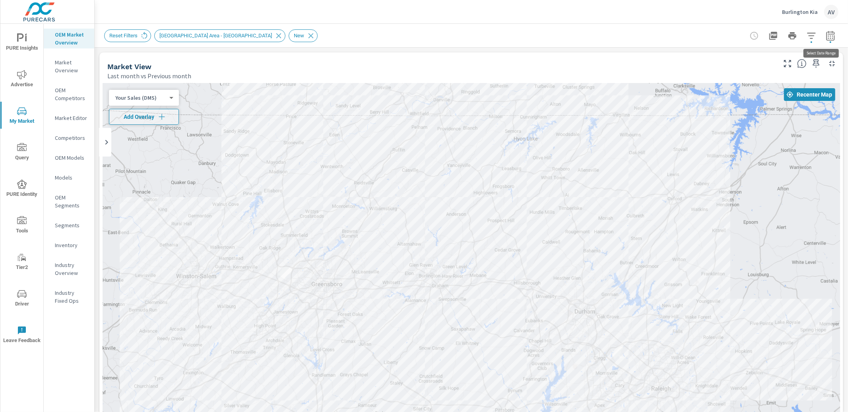
click at [827, 34] on icon "button" at bounding box center [831, 36] width 8 height 10
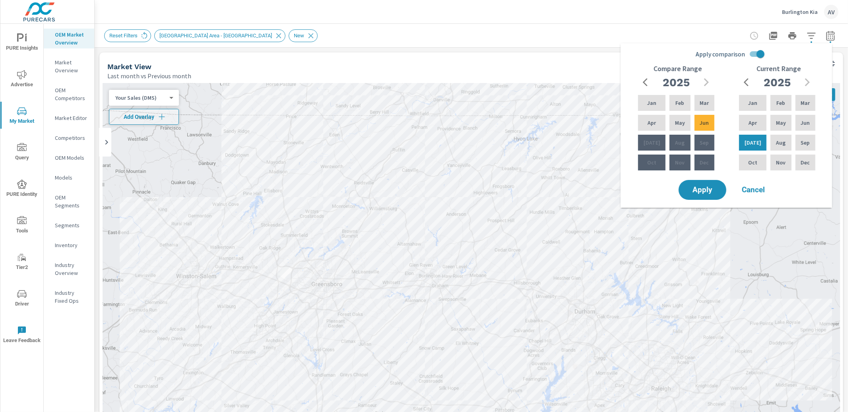
click at [761, 56] on input "Apply comparison" at bounding box center [760, 54] width 45 height 15
checkbox input "false"
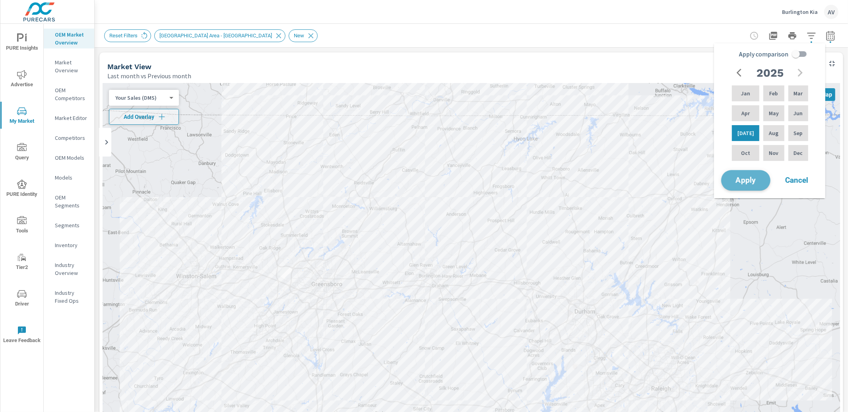
click at [745, 183] on span "Apply" at bounding box center [746, 181] width 33 height 8
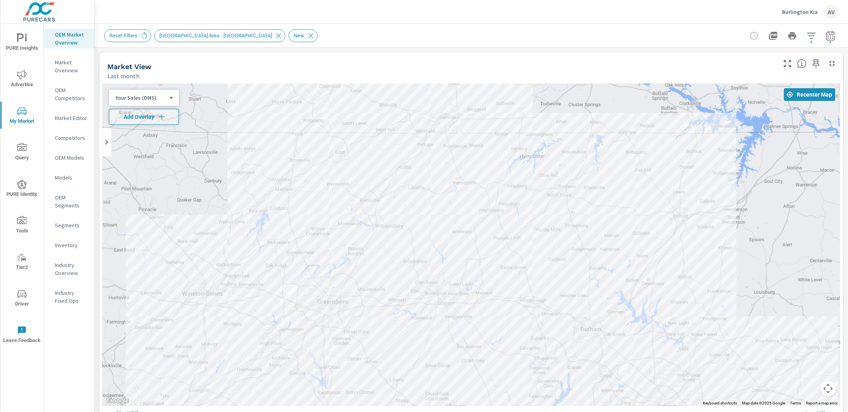
drag, startPoint x: 523, startPoint y: 191, endPoint x: 554, endPoint y: 263, distance: 78.0
click at [554, 263] on div at bounding box center [472, 245] width 738 height 323
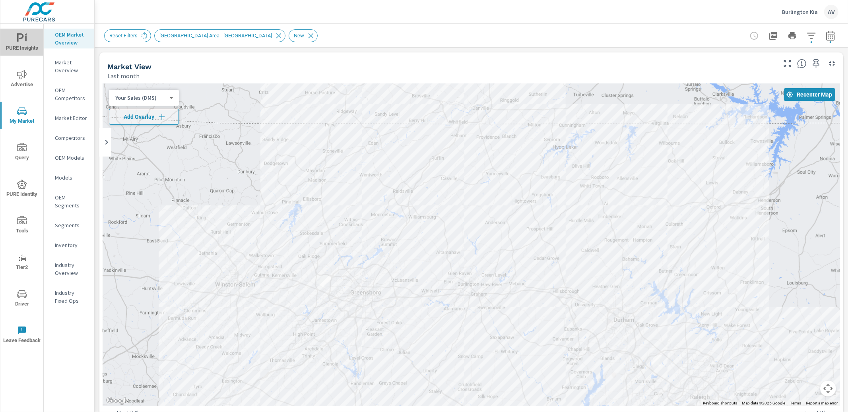
click at [29, 46] on span "PURE Insights" at bounding box center [22, 42] width 38 height 19
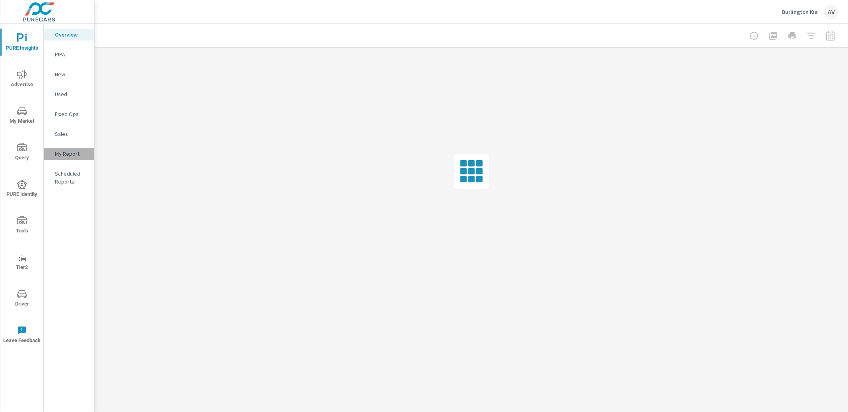
click at [64, 152] on p "My Report" at bounding box center [71, 154] width 33 height 8
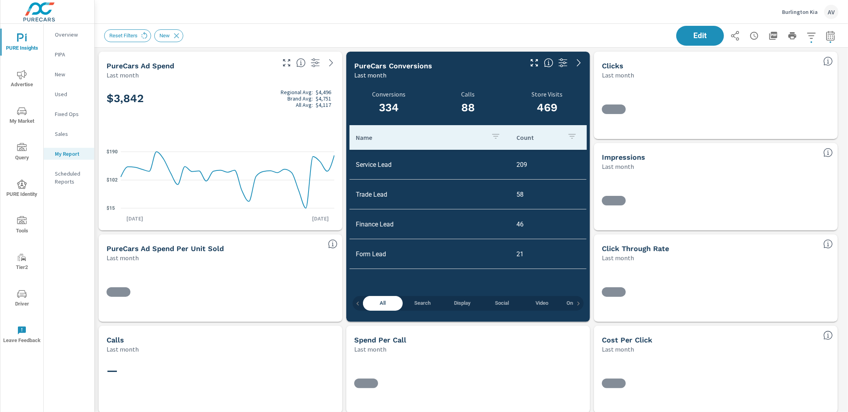
scroll to position [477, 0]
click at [828, 36] on icon "button" at bounding box center [830, 36] width 5 height 3
select select "Last month"
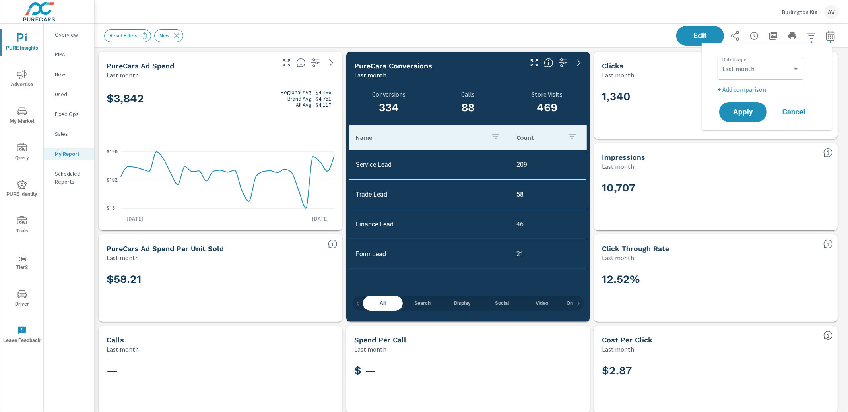
click at [752, 87] on p "+ Add comparison" at bounding box center [769, 90] width 102 height 10
click at [752, 102] on select "Custom Previous period Previous month Previous year" at bounding box center [761, 104] width 80 height 16
select select "Previous month"
click at [744, 136] on span "Apply" at bounding box center [743, 135] width 33 height 8
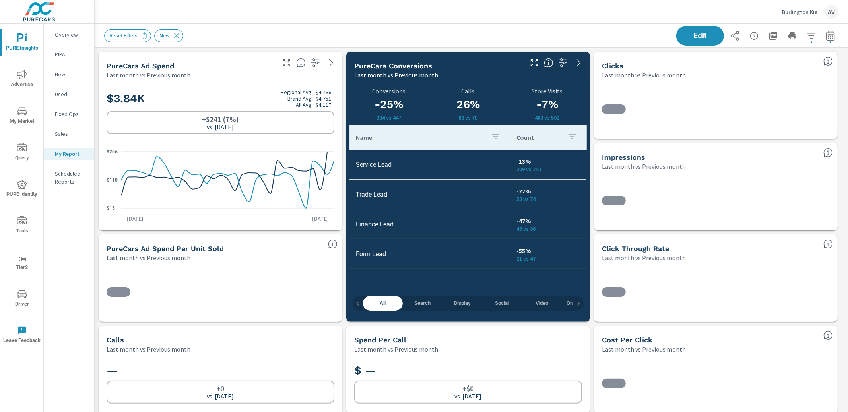
scroll to position [477, 0]
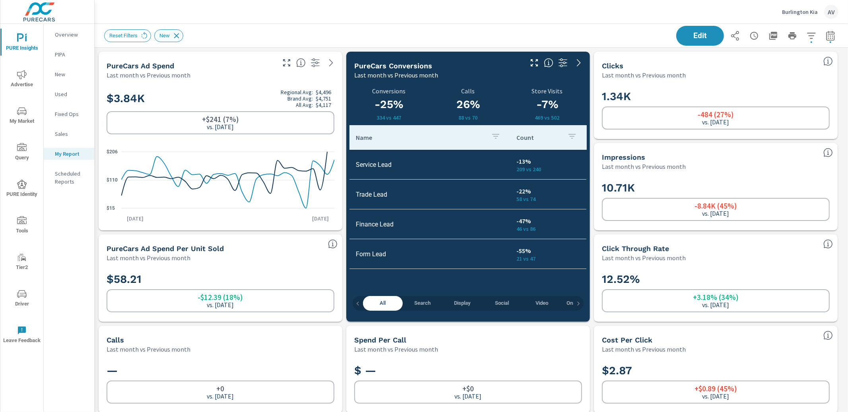
click at [179, 36] on icon at bounding box center [176, 35] width 5 height 5
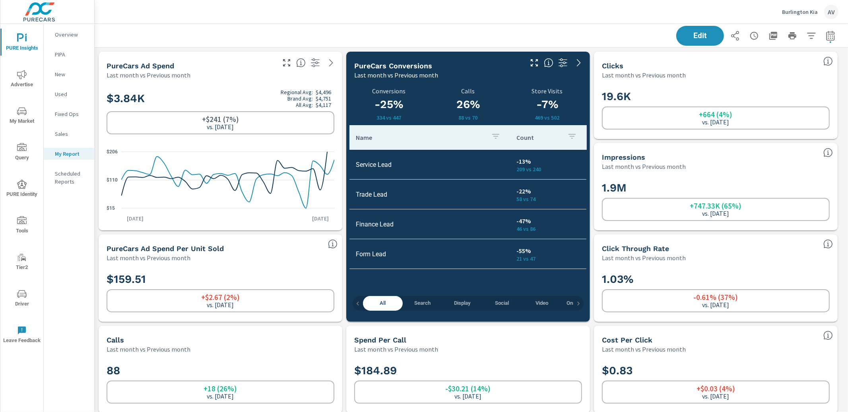
scroll to position [477, 0]
click at [286, 34] on div "Edit" at bounding box center [471, 35] width 735 height 23
